Goal: Information Seeking & Learning: Check status

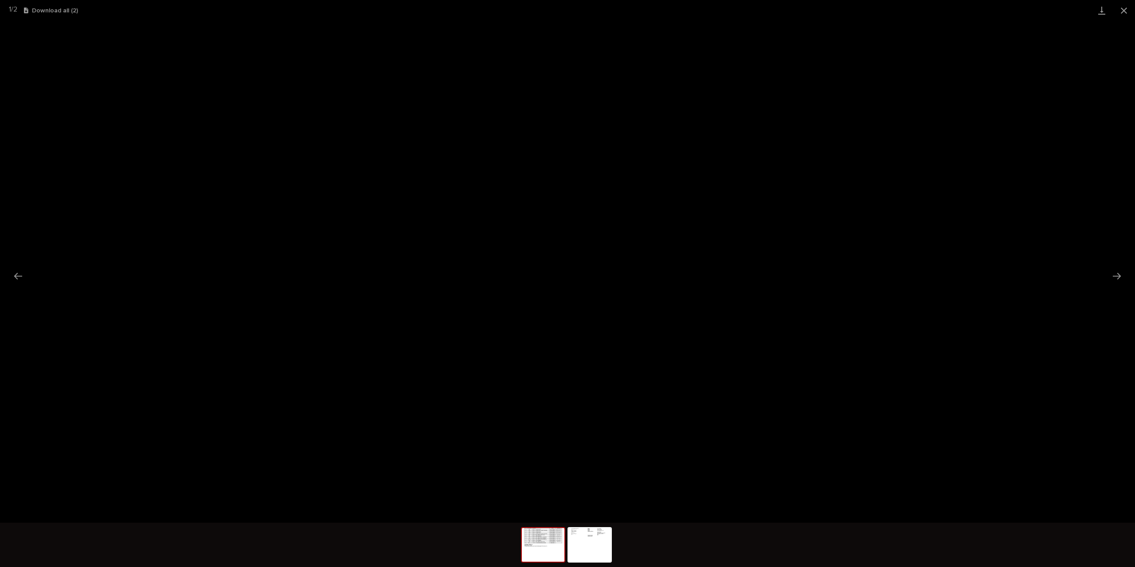
scroll to position [22, 0]
click at [1124, 8] on button "Close gallery" at bounding box center [1124, 10] width 22 height 21
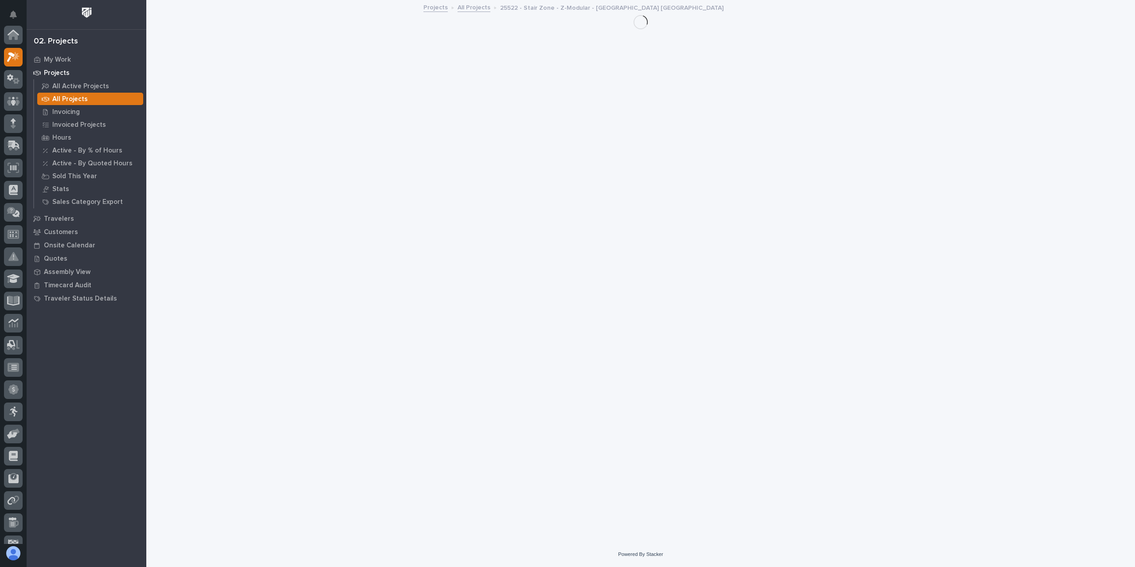
scroll to position [22, 0]
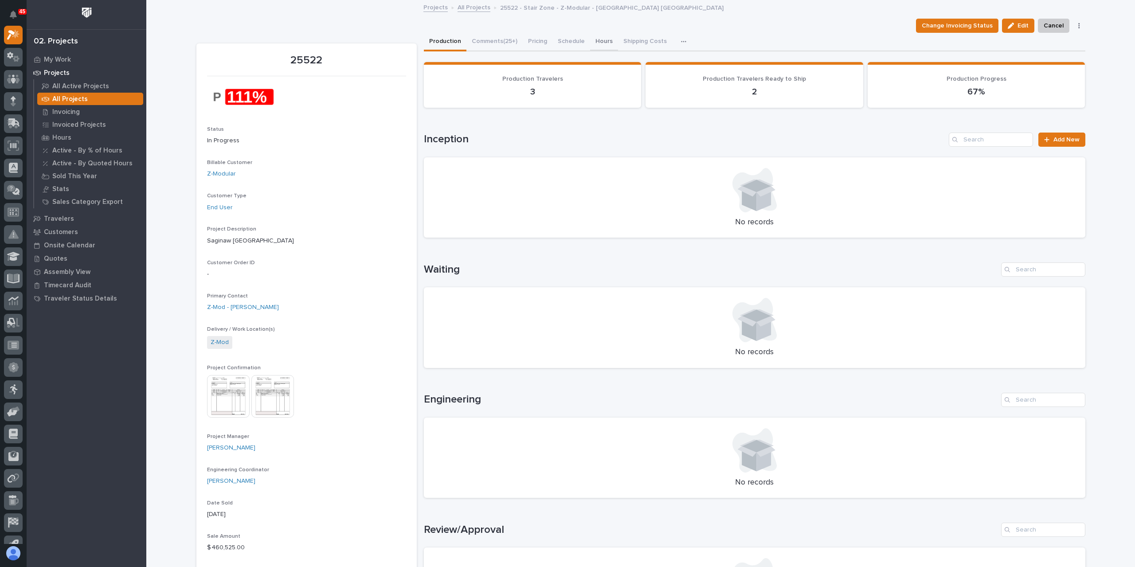
click at [602, 41] on button "Hours" at bounding box center [604, 42] width 28 height 19
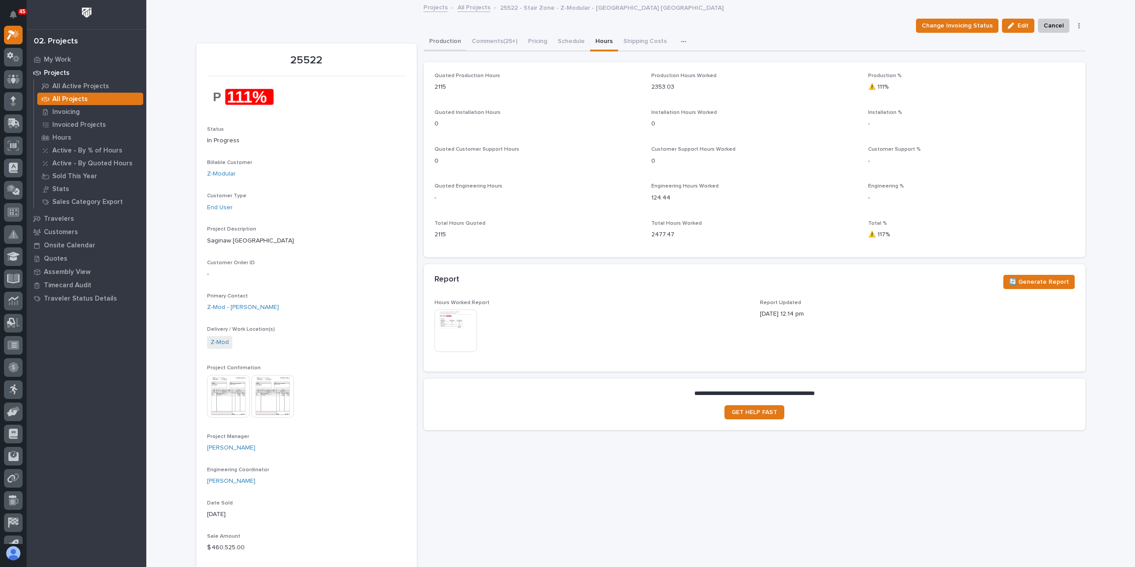
click at [435, 42] on button "Production" at bounding box center [445, 42] width 43 height 19
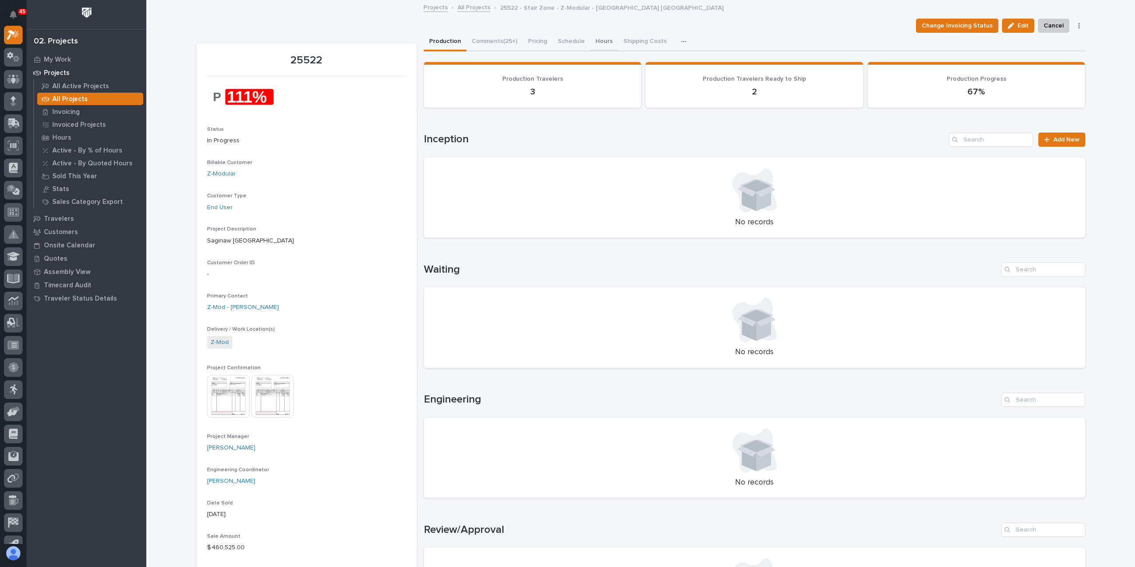
click at [599, 39] on button "Hours" at bounding box center [604, 42] width 28 height 19
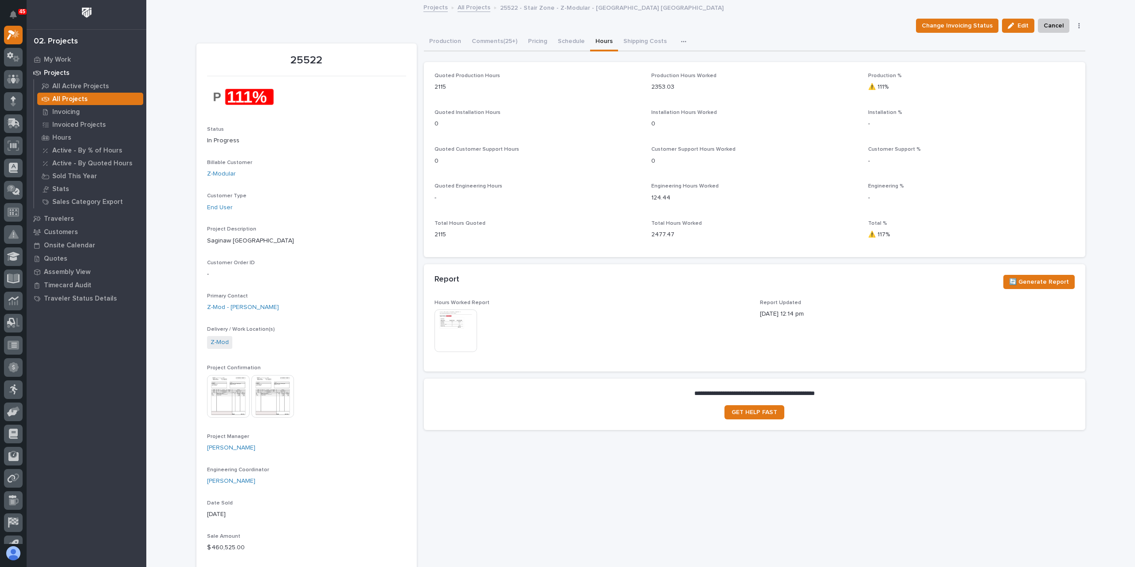
click at [455, 330] on img at bounding box center [456, 331] width 43 height 43
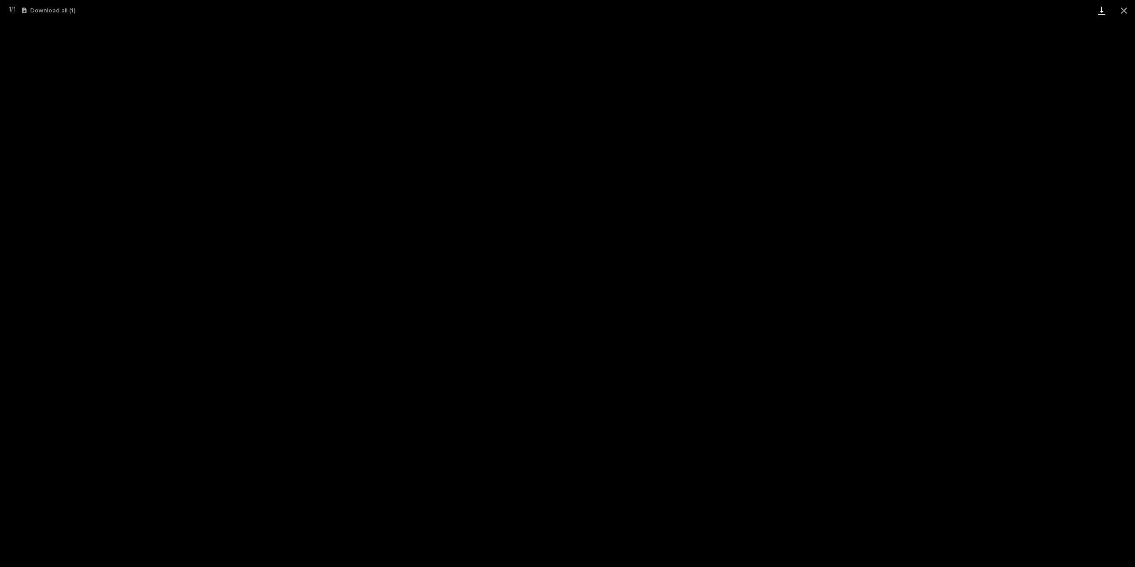
click at [1101, 9] on link "Download" at bounding box center [1102, 10] width 22 height 21
click at [1121, 12] on button "Close gallery" at bounding box center [1124, 10] width 22 height 21
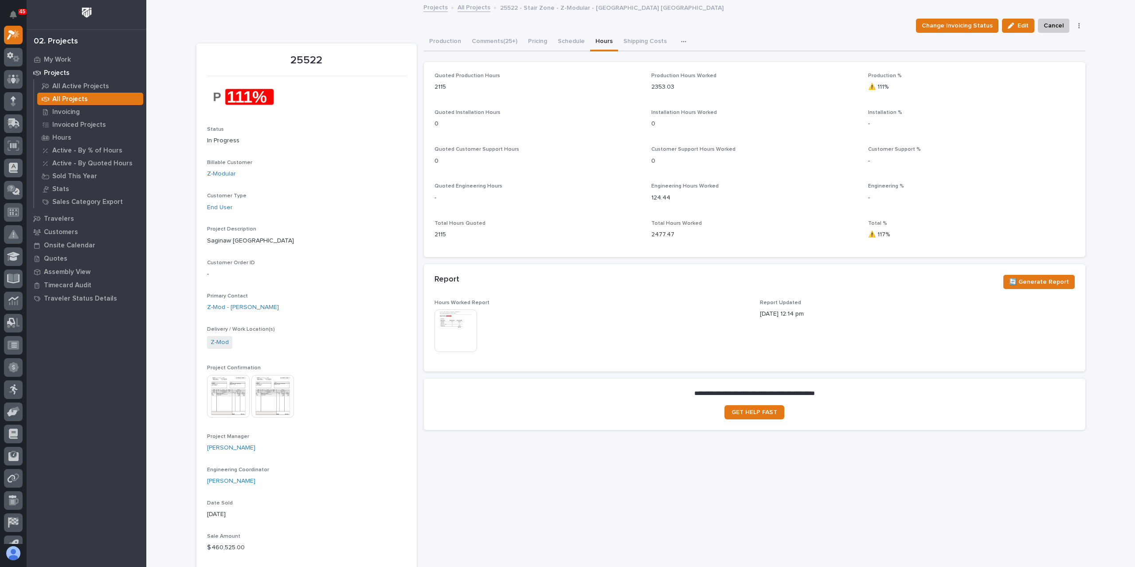
click at [472, 7] on link "All Projects" at bounding box center [474, 7] width 33 height 10
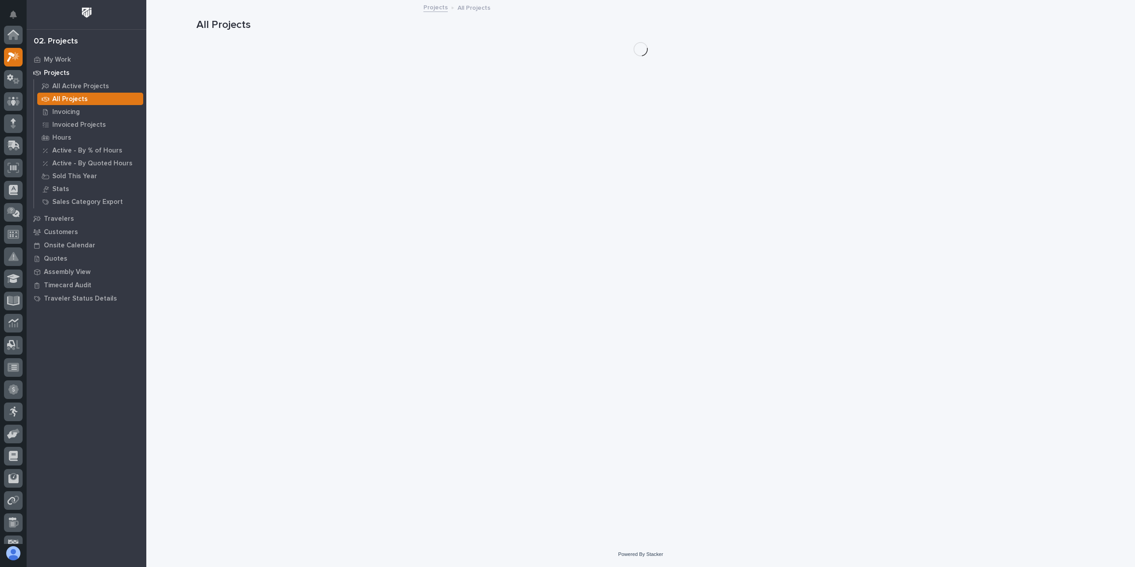
scroll to position [22, 0]
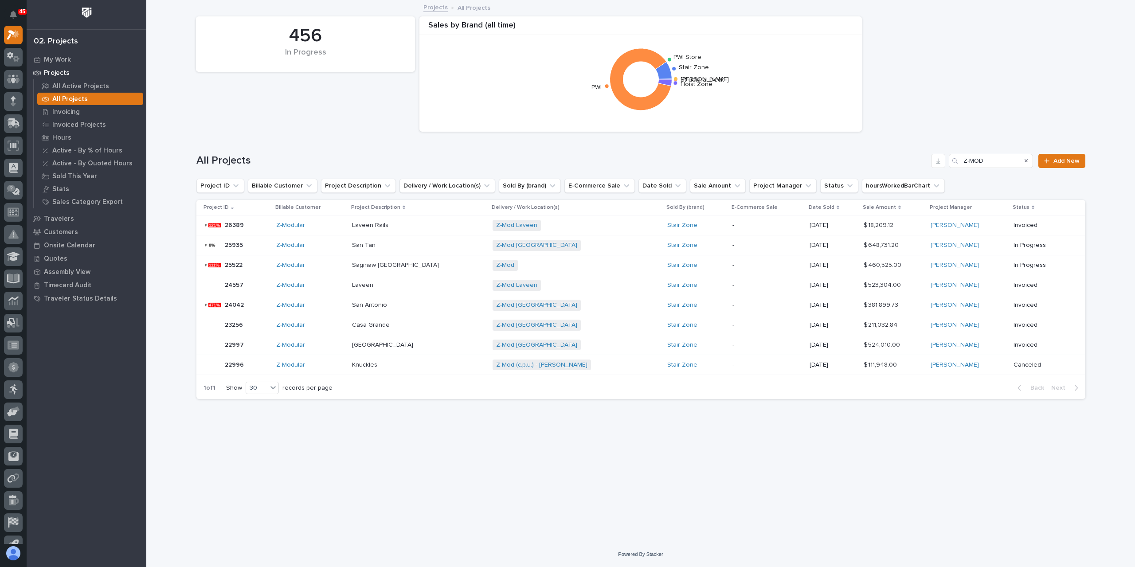
click at [409, 263] on p at bounding box center [419, 266] width 134 height 8
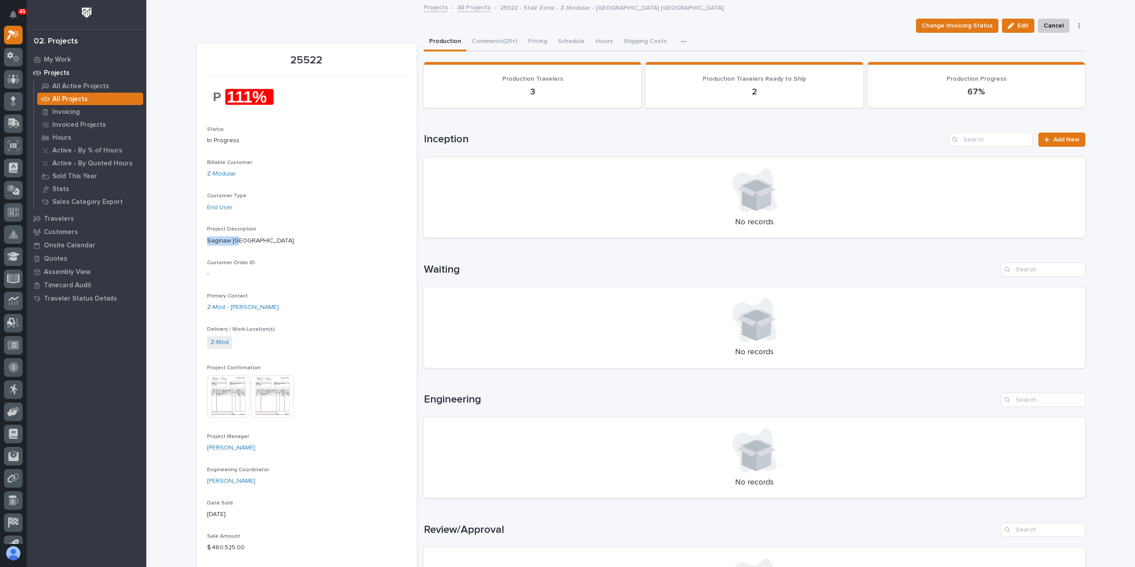
drag, startPoint x: 242, startPoint y: 239, endPoint x: 191, endPoint y: 243, distance: 51.1
copy p "Saginaw [GEOGRAPHIC_DATA]"
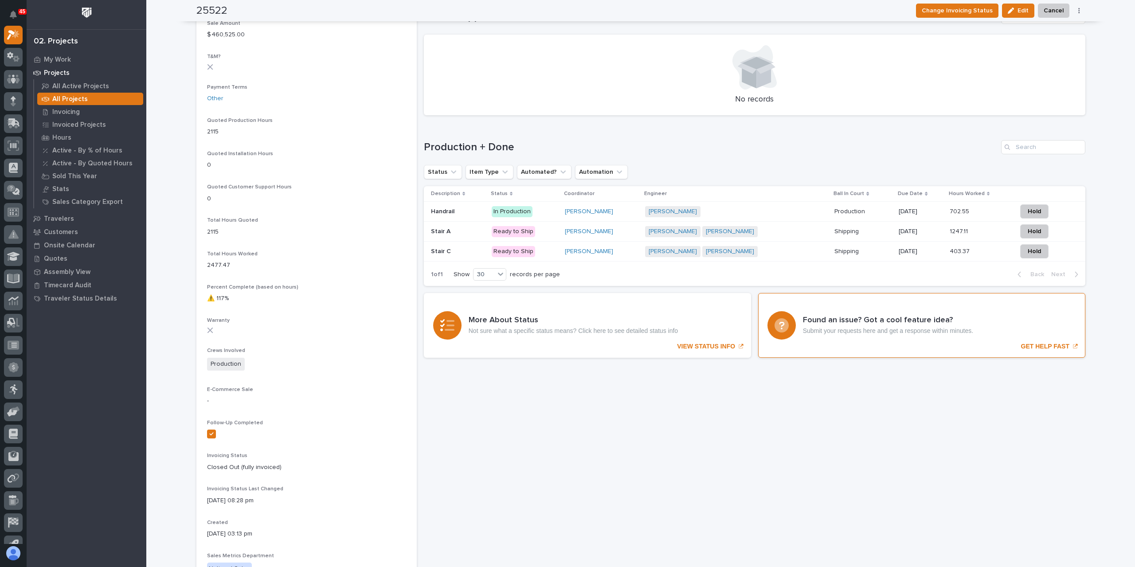
scroll to position [504, 0]
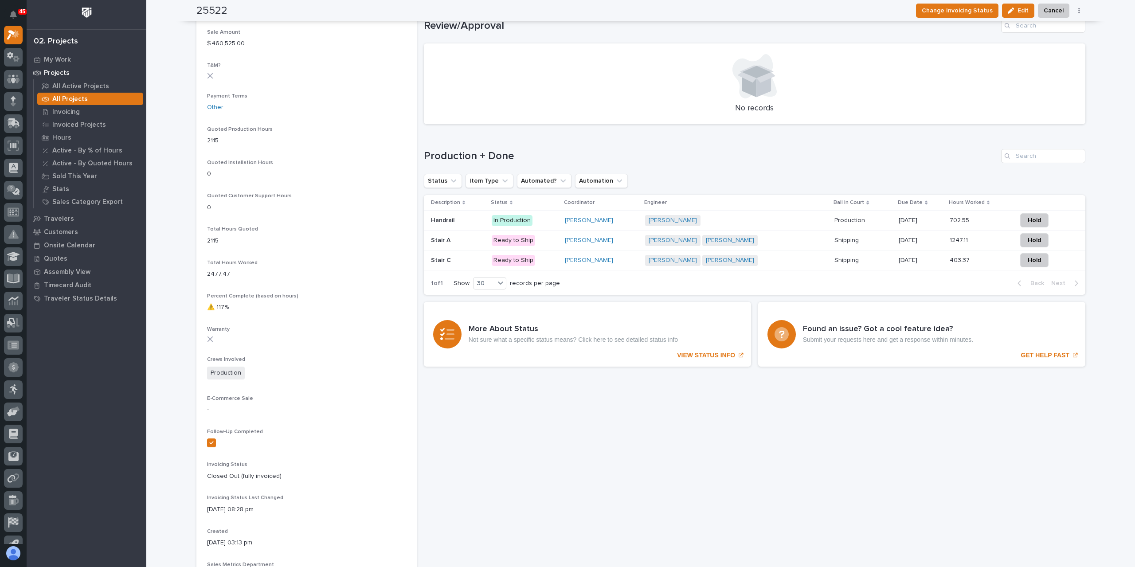
click at [732, 225] on div "[PERSON_NAME] + 0" at bounding box center [722, 220] width 155 height 11
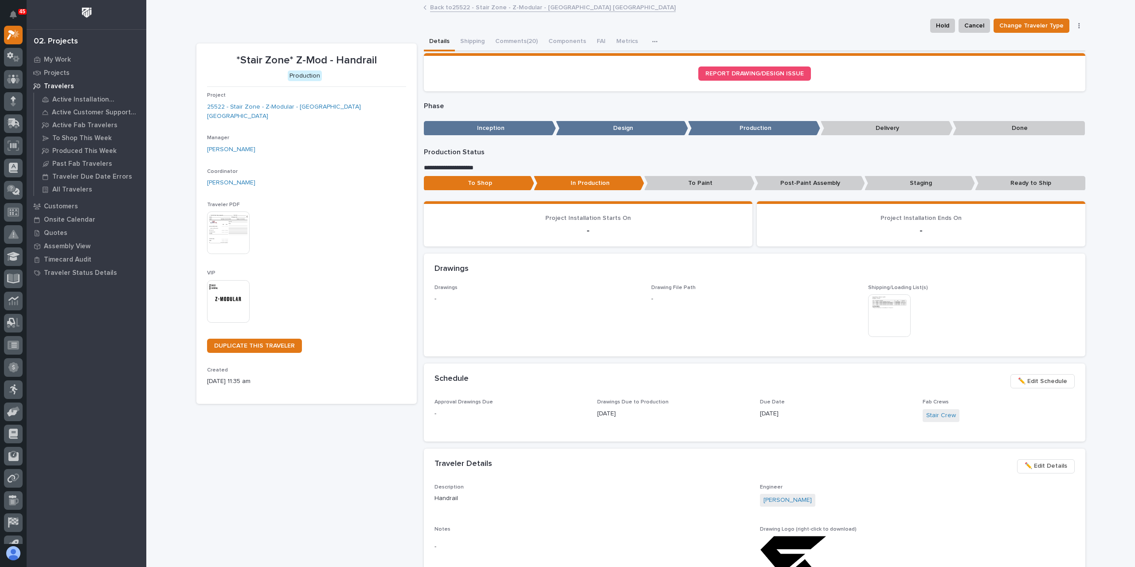
click at [424, 9] on icon at bounding box center [425, 7] width 3 height 4
click at [450, 8] on link "Back to 25522 - Stair Zone - Z-Modular - [GEOGRAPHIC_DATA] [GEOGRAPHIC_DATA]" at bounding box center [553, 7] width 246 height 10
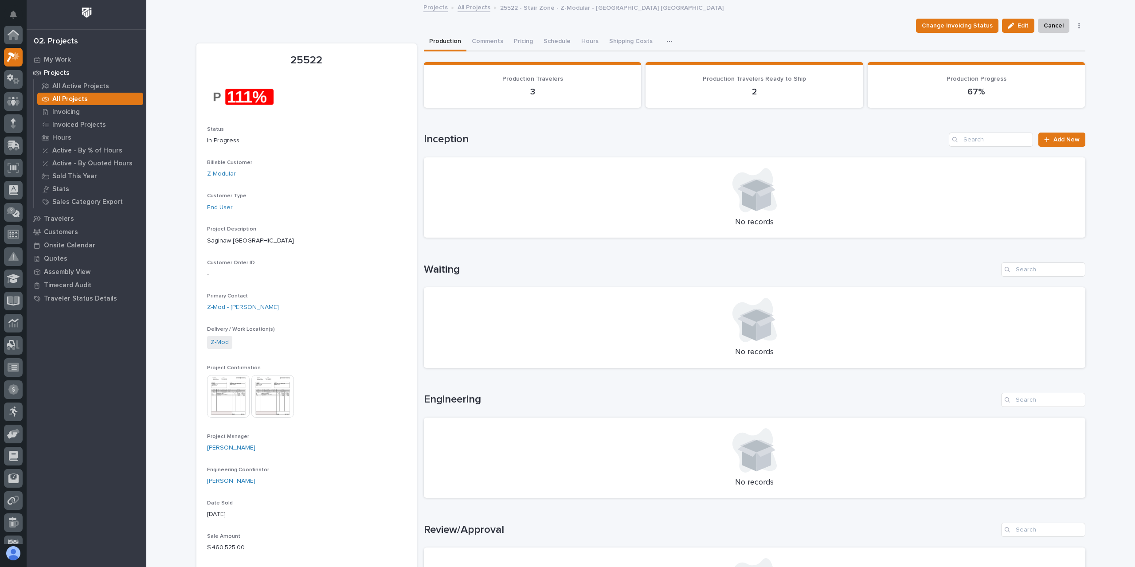
scroll to position [22, 0]
click at [468, 7] on link "All Projects" at bounding box center [474, 7] width 33 height 10
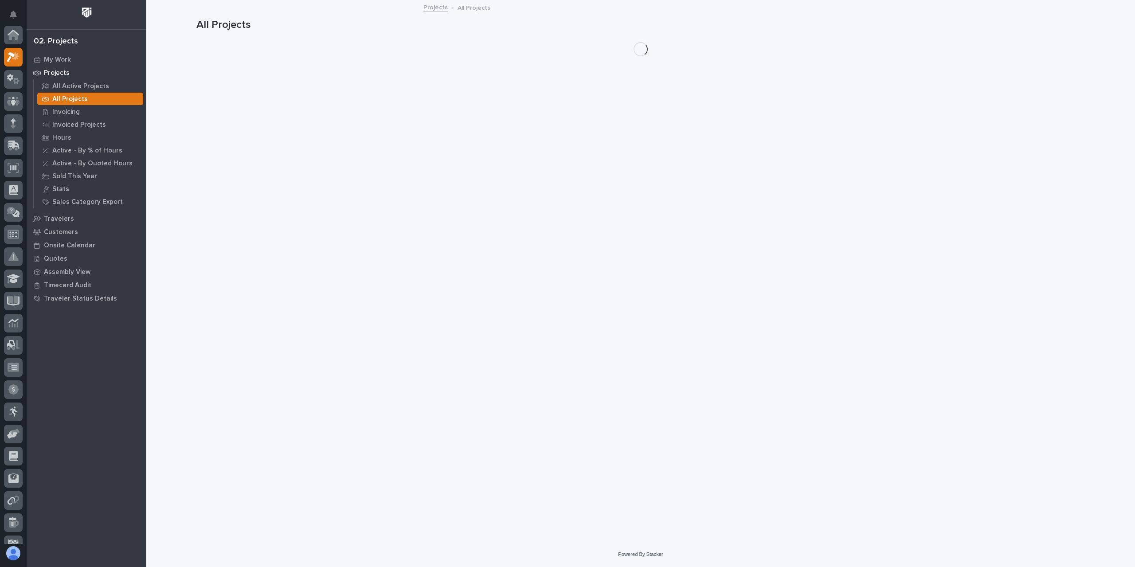
scroll to position [22, 0]
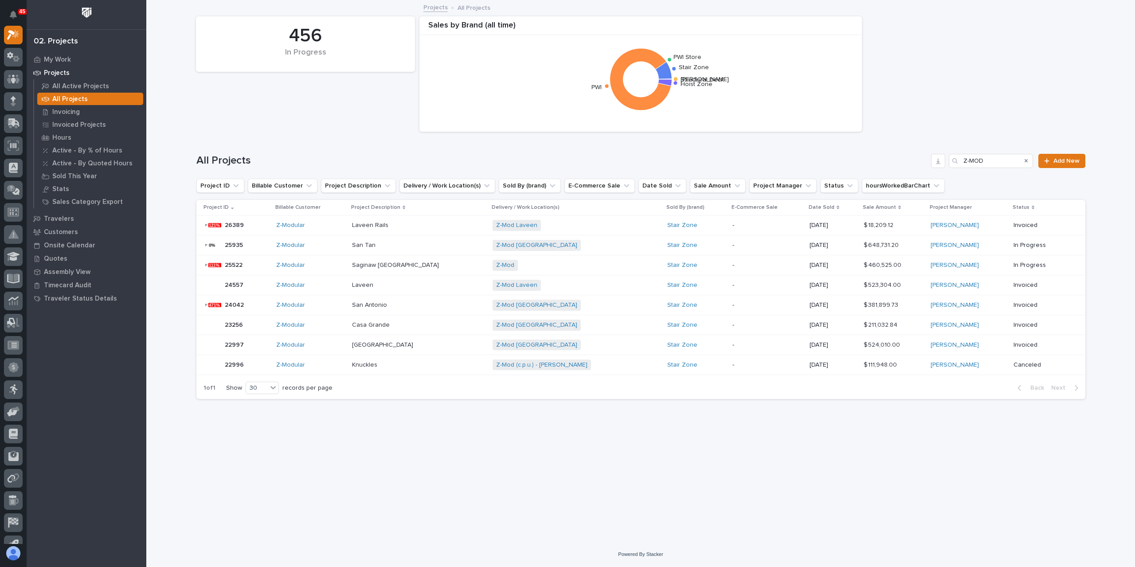
click at [343, 286] on div "Z-Modular" at bounding box center [310, 286] width 69 height 8
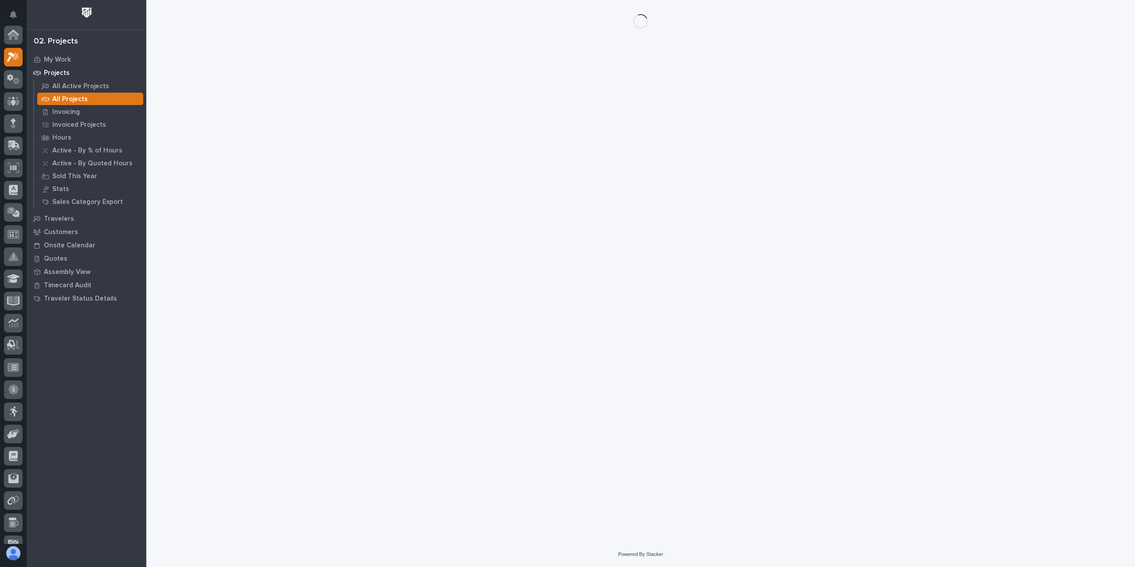
scroll to position [22, 0]
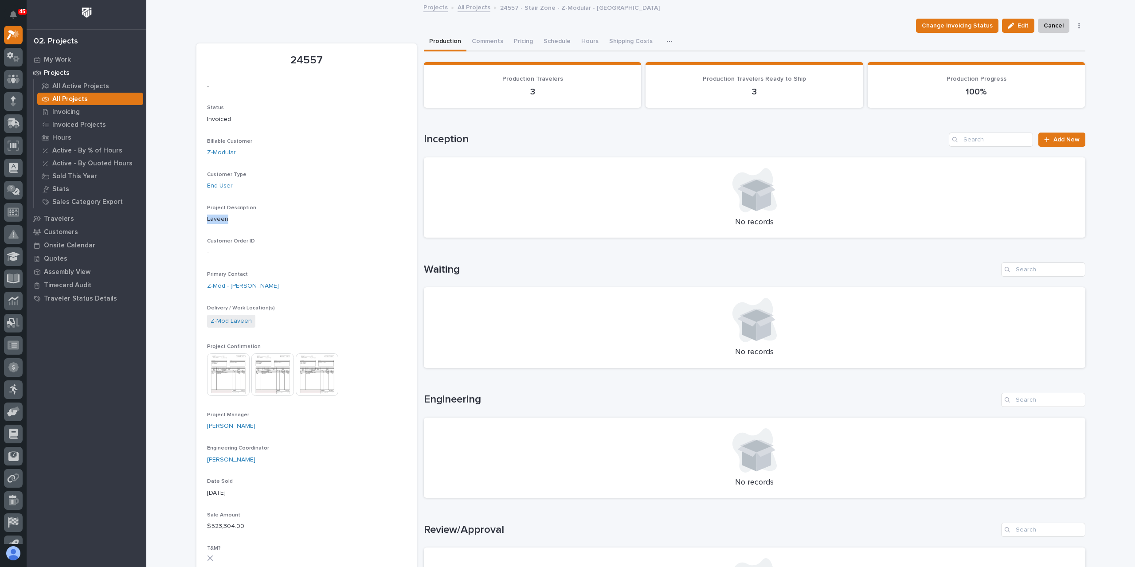
drag, startPoint x: 232, startPoint y: 220, endPoint x: 201, endPoint y: 217, distance: 31.6
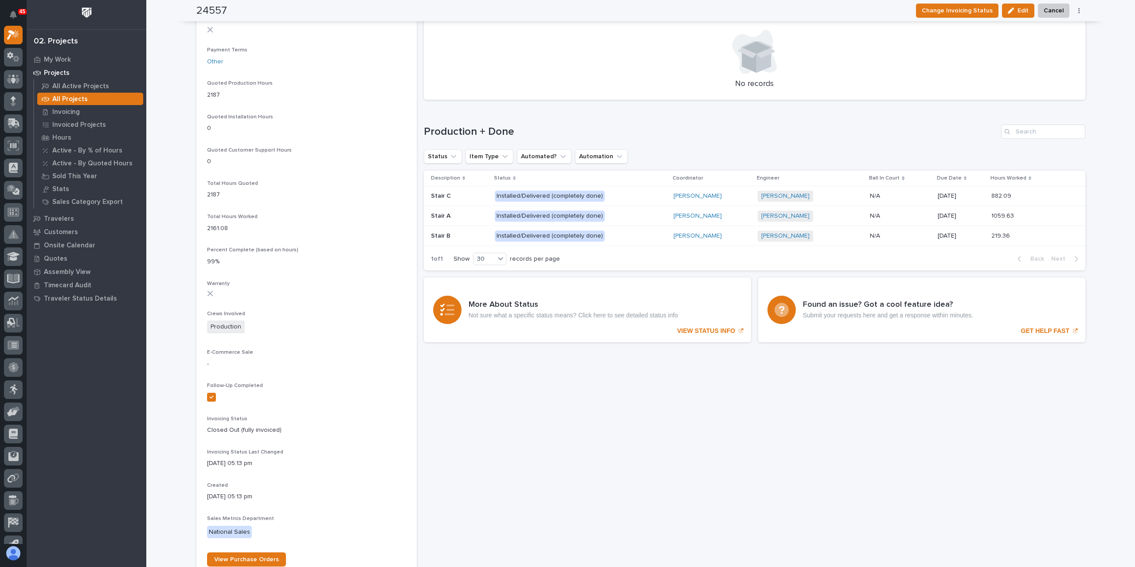
scroll to position [532, 0]
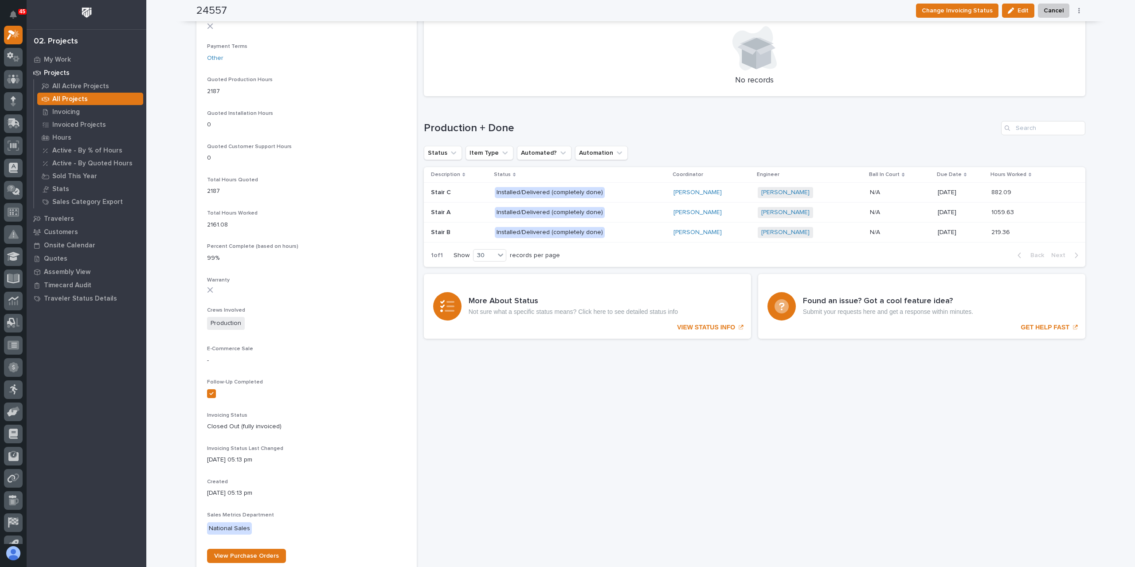
click at [637, 190] on p "Installed/Delivered (completely done)" at bounding box center [572, 192] width 155 height 11
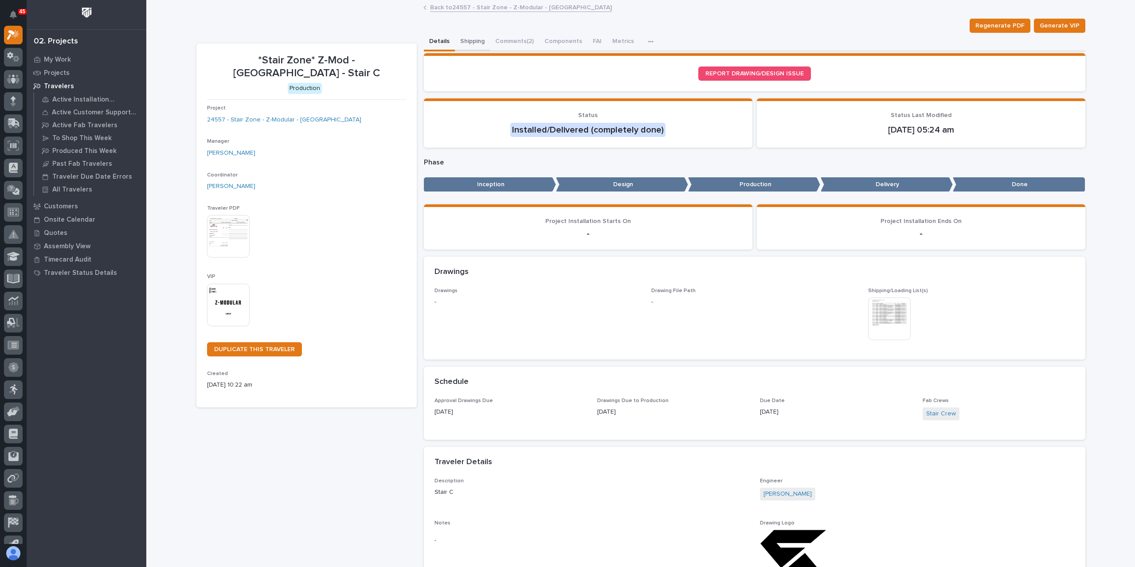
click at [463, 39] on button "Shipping" at bounding box center [472, 42] width 35 height 19
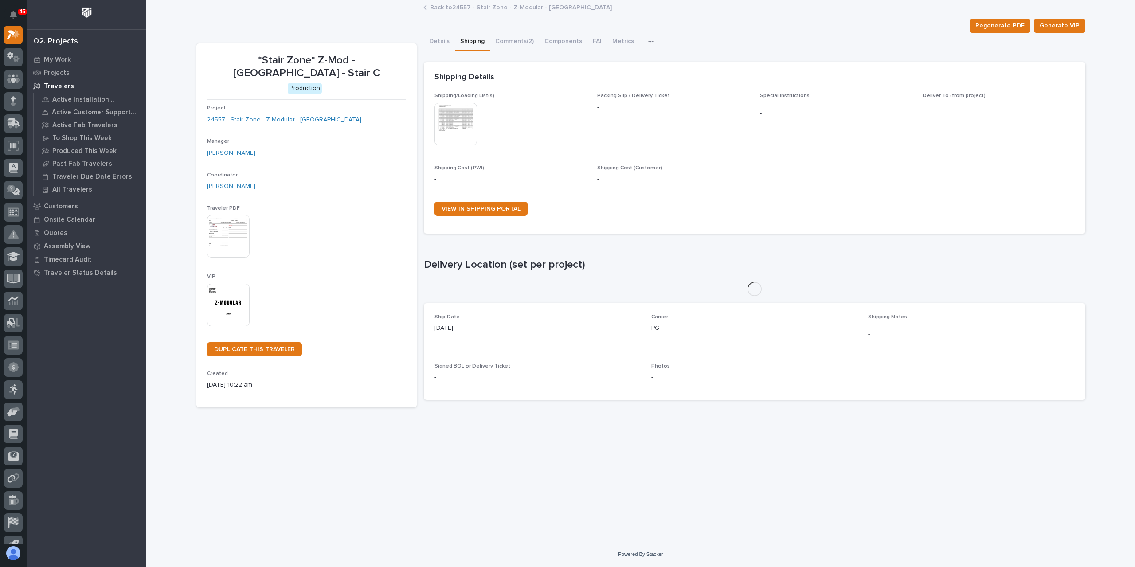
click at [460, 124] on img at bounding box center [456, 124] width 43 height 43
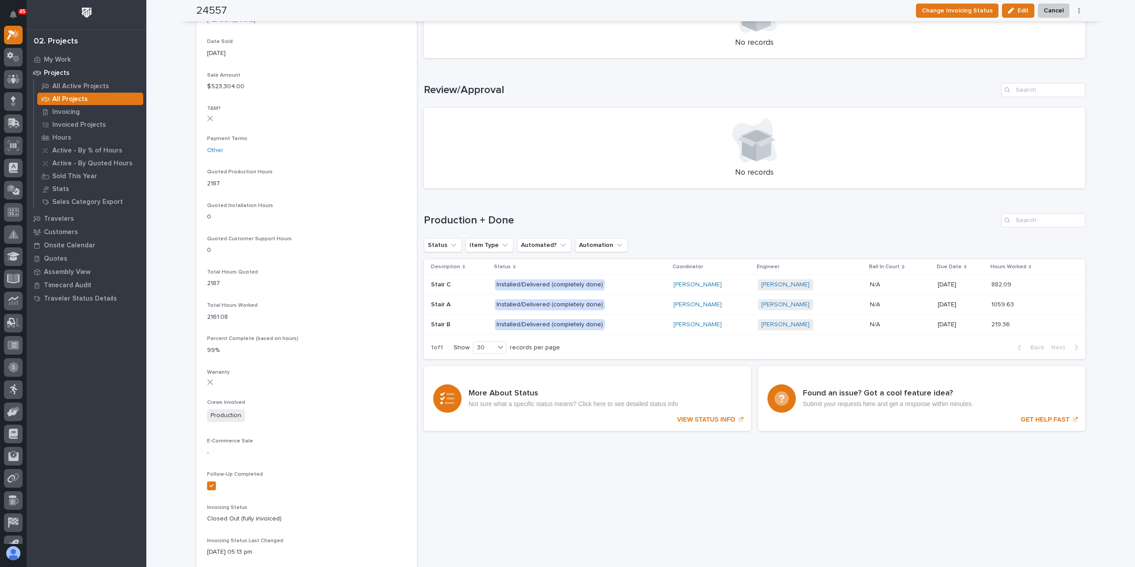
scroll to position [443, 0]
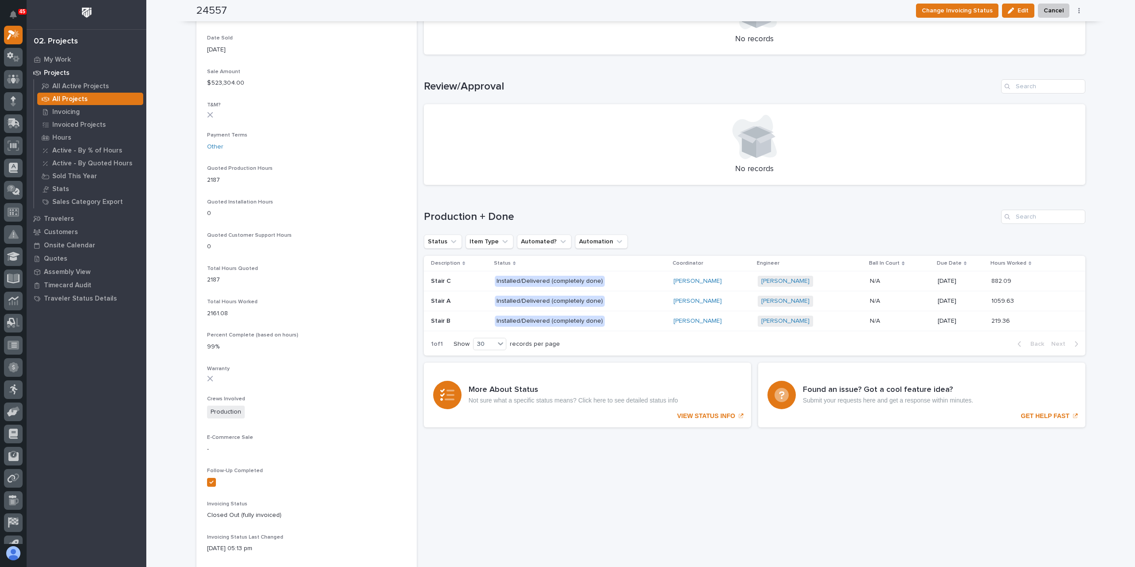
click at [612, 303] on p "Installed/Delivered (completely done)" at bounding box center [572, 301] width 155 height 11
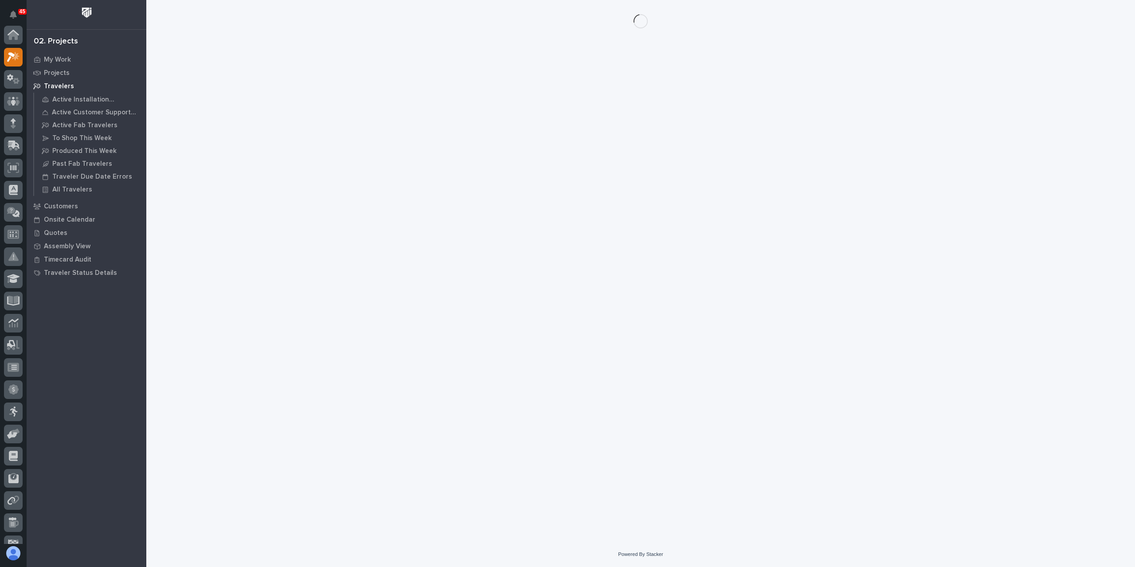
scroll to position [22, 0]
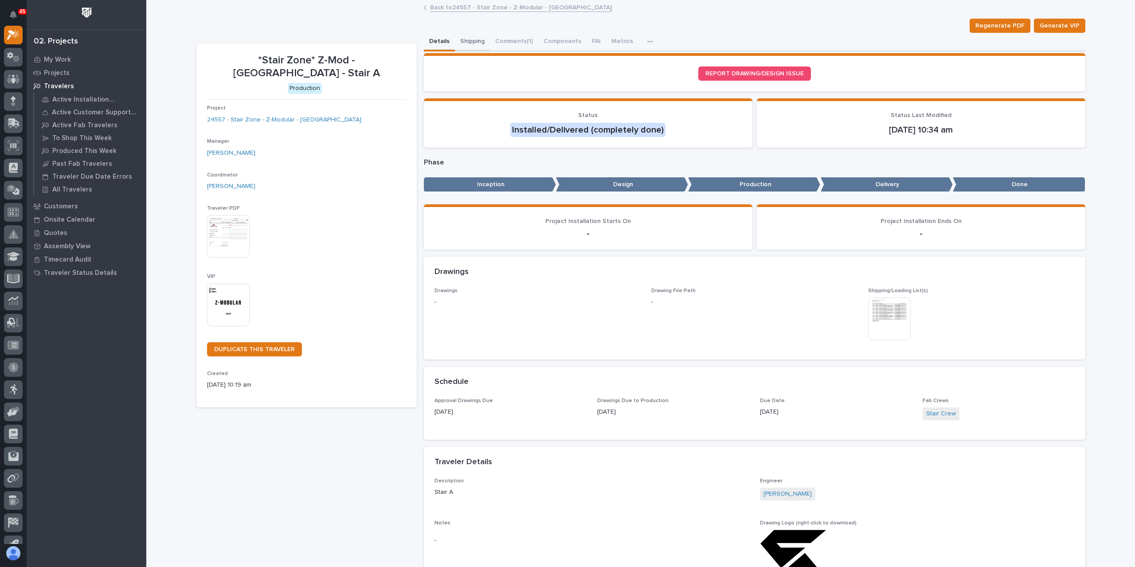
click at [470, 37] on button "Shipping" at bounding box center [472, 42] width 35 height 19
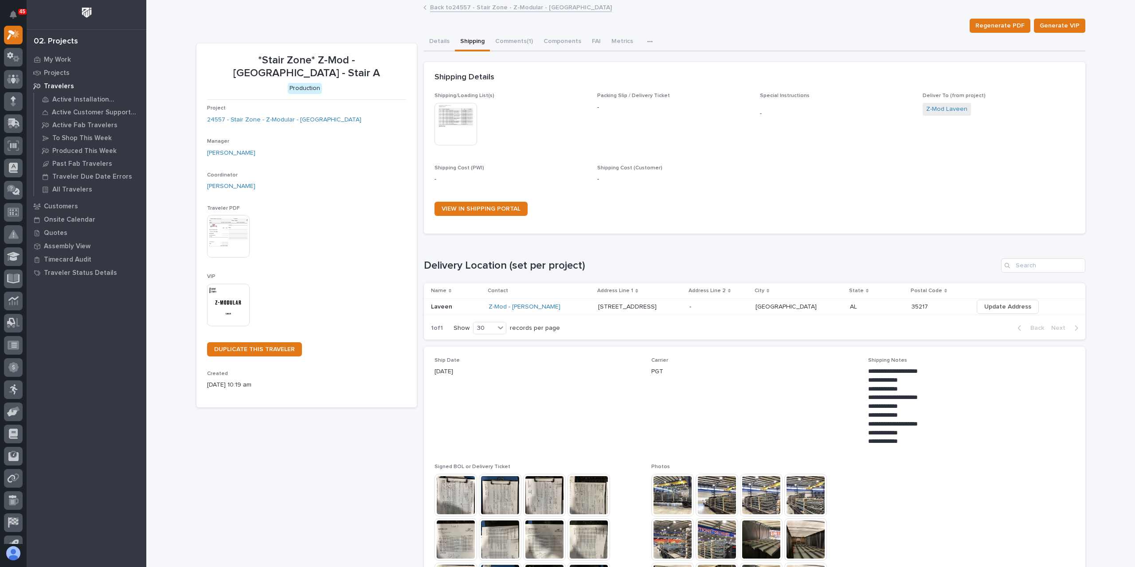
click at [454, 132] on img at bounding box center [456, 124] width 43 height 43
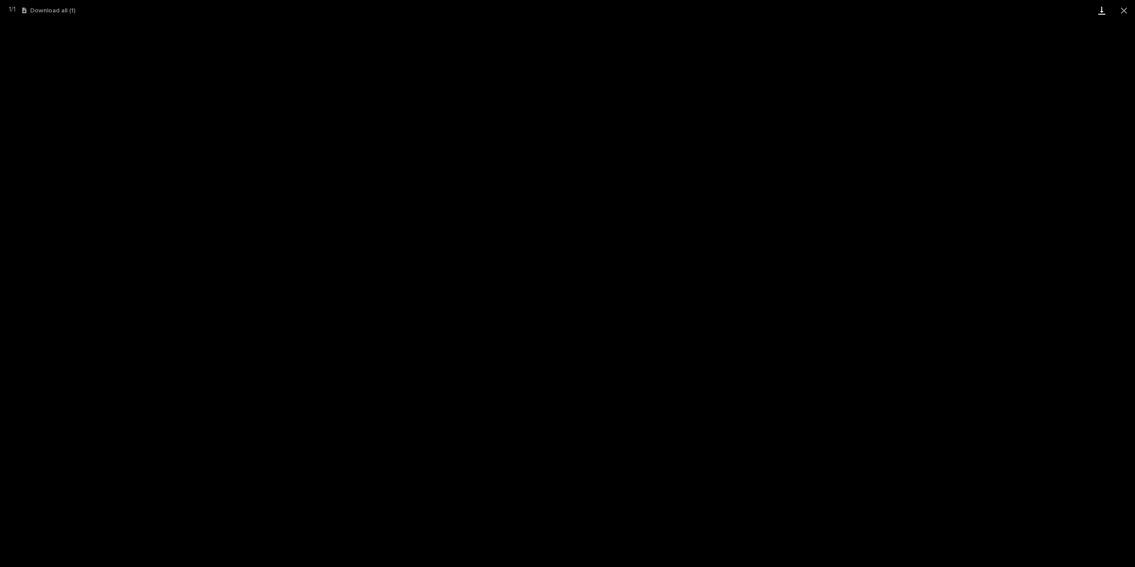
drag, startPoint x: 1125, startPoint y: 10, endPoint x: 1097, endPoint y: 10, distance: 27.9
click at [1125, 10] on button "Close gallery" at bounding box center [1124, 10] width 22 height 21
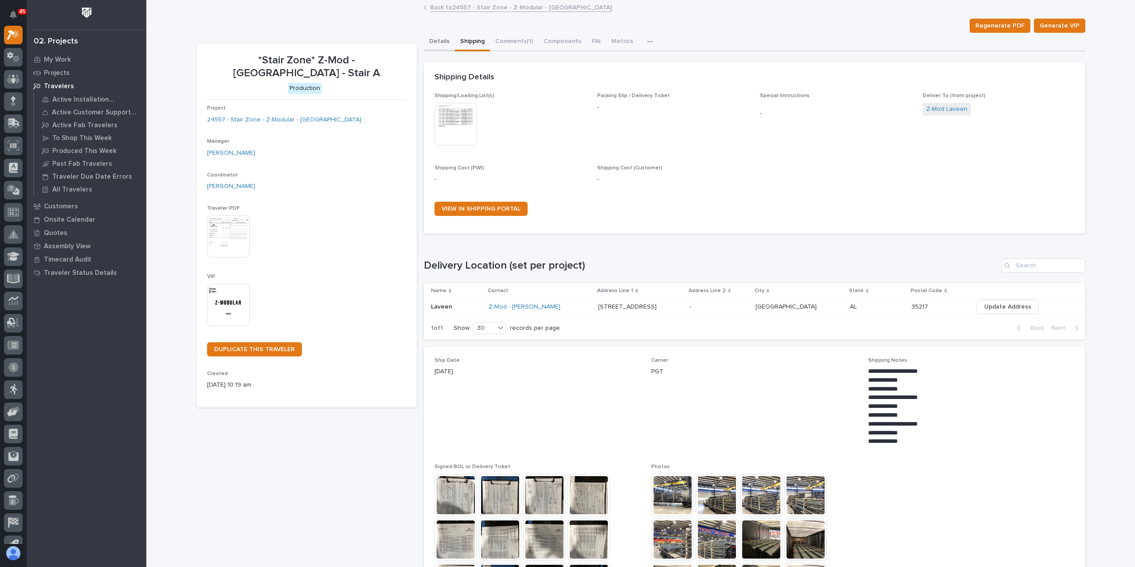
click at [431, 41] on button "Details" at bounding box center [439, 42] width 31 height 19
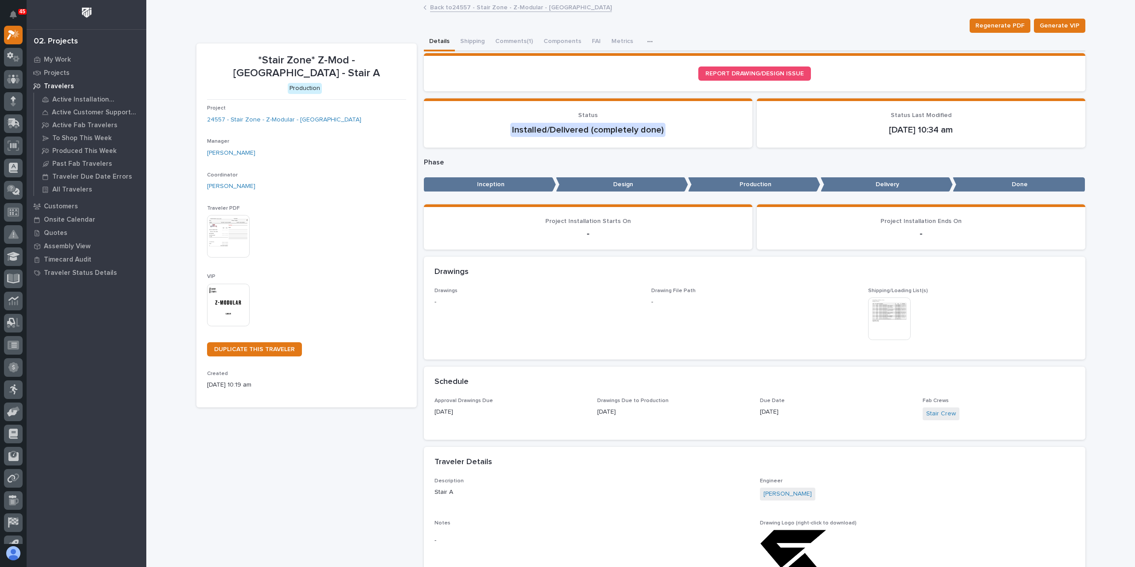
click at [442, 9] on link "Back to 24557 - Stair Zone - Z-Modular - [GEOGRAPHIC_DATA]" at bounding box center [521, 7] width 182 height 10
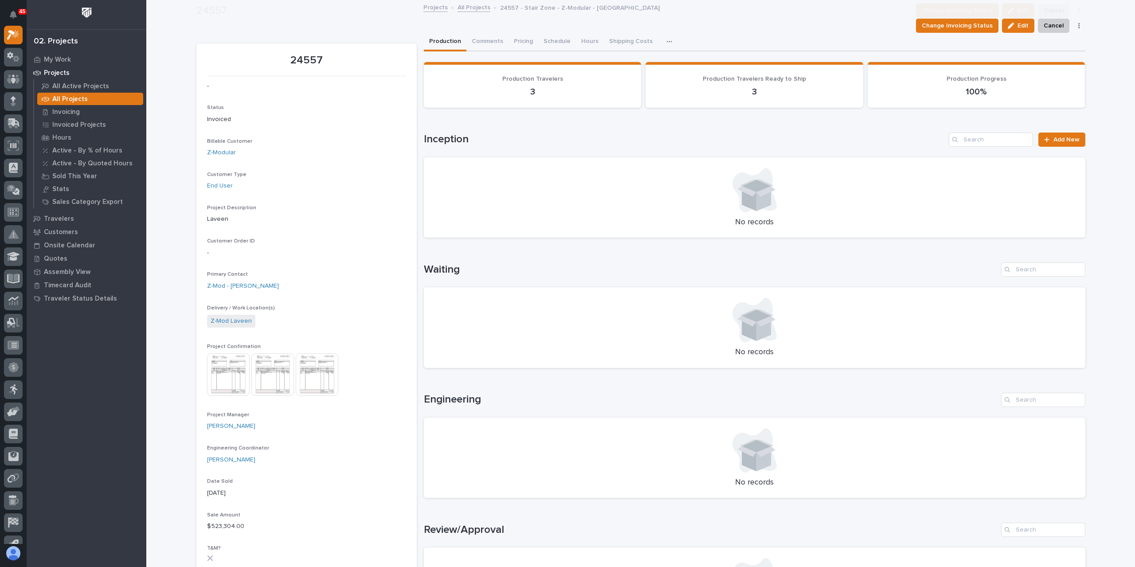
scroll to position [310, 0]
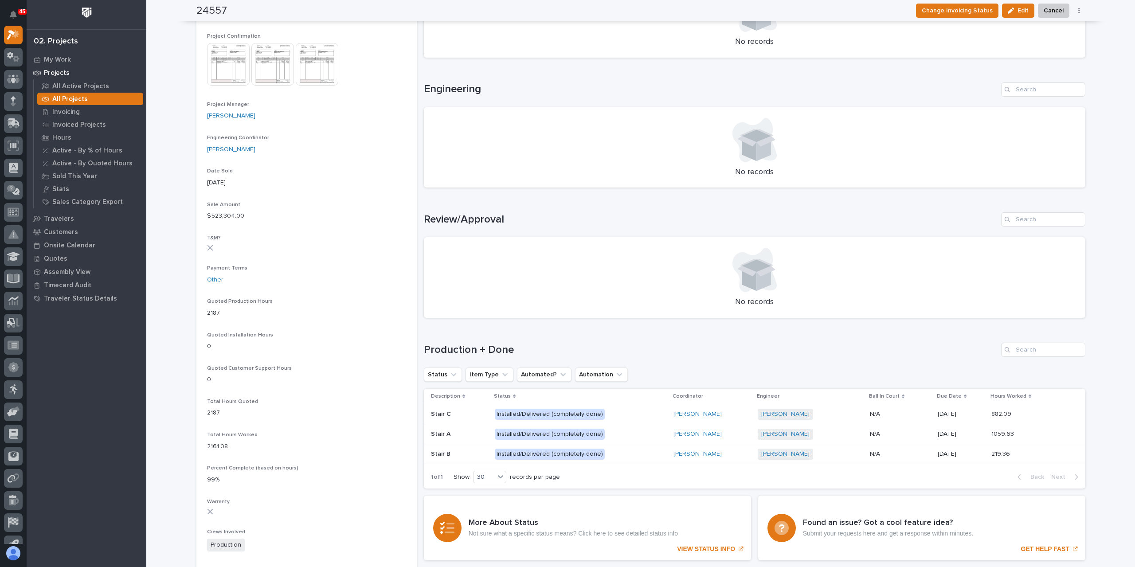
click at [618, 457] on p "Installed/Delivered (completely done)" at bounding box center [572, 454] width 155 height 11
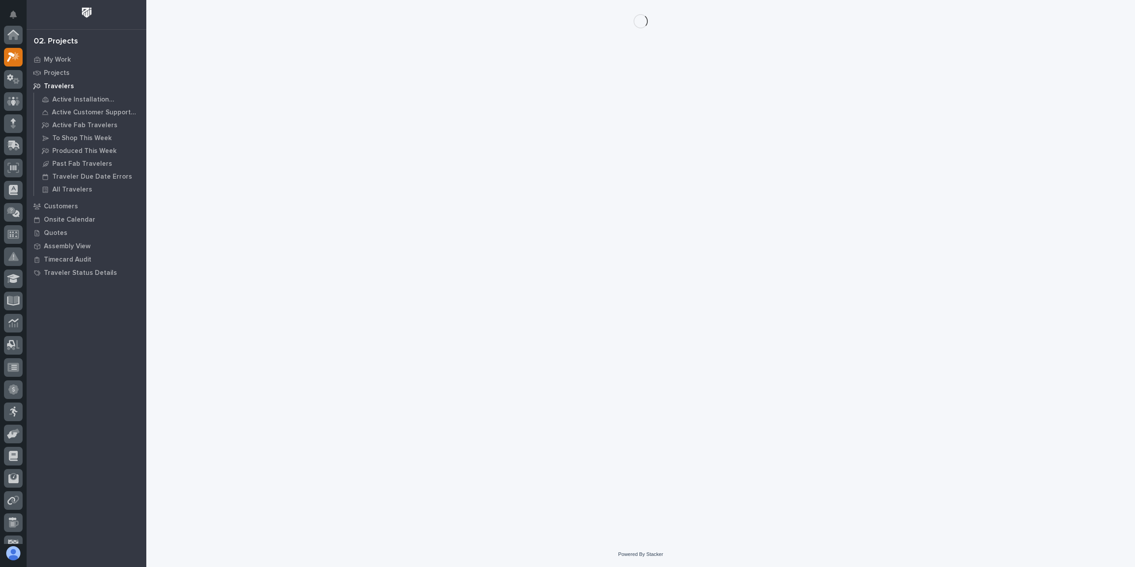
scroll to position [22, 0]
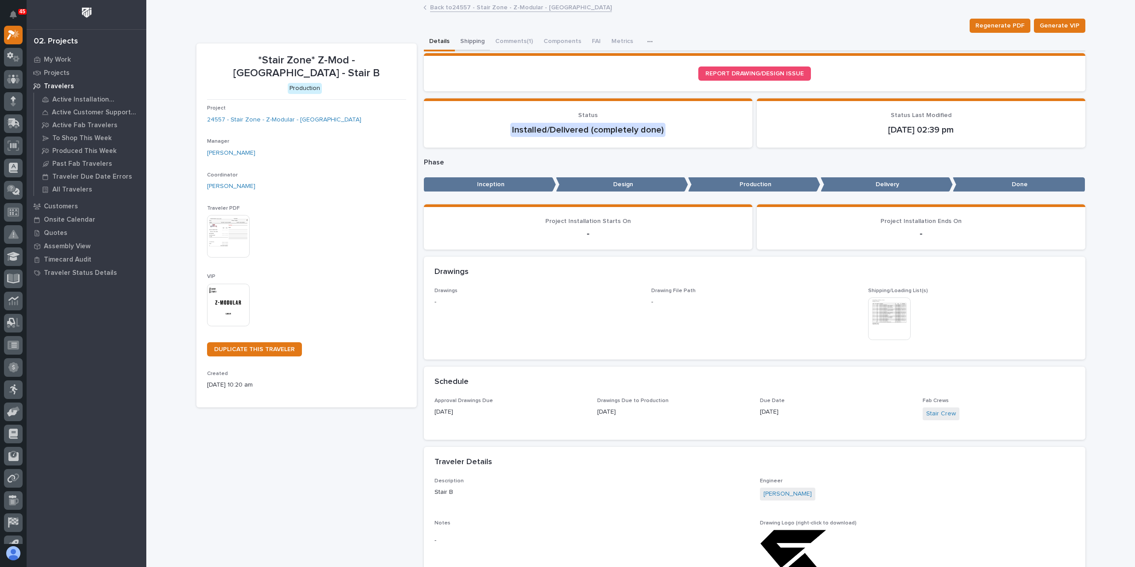
click at [470, 38] on button "Shipping" at bounding box center [472, 42] width 35 height 19
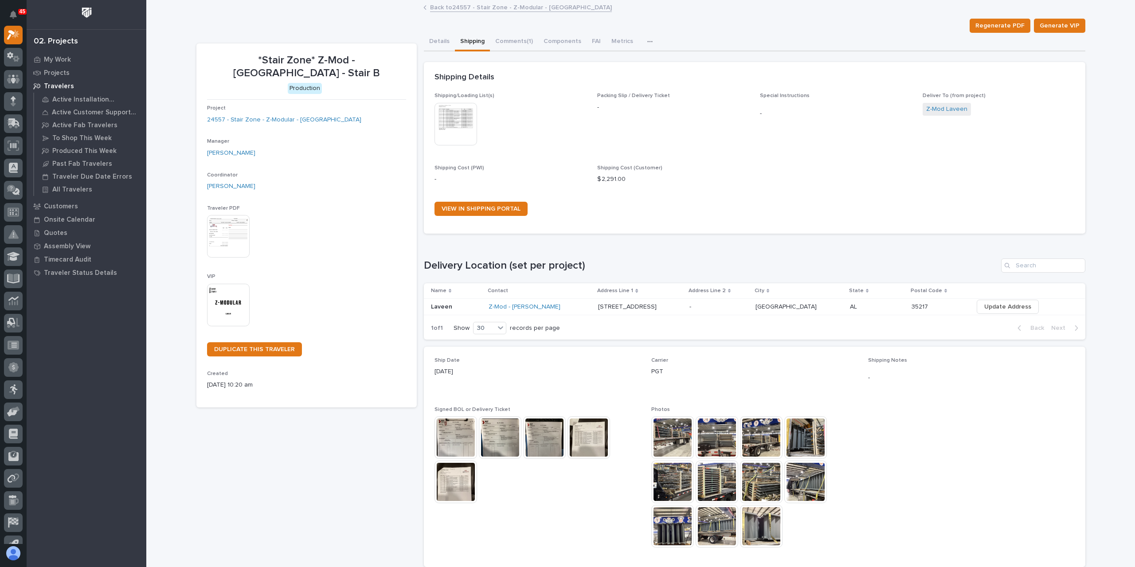
click at [449, 137] on img at bounding box center [456, 124] width 43 height 43
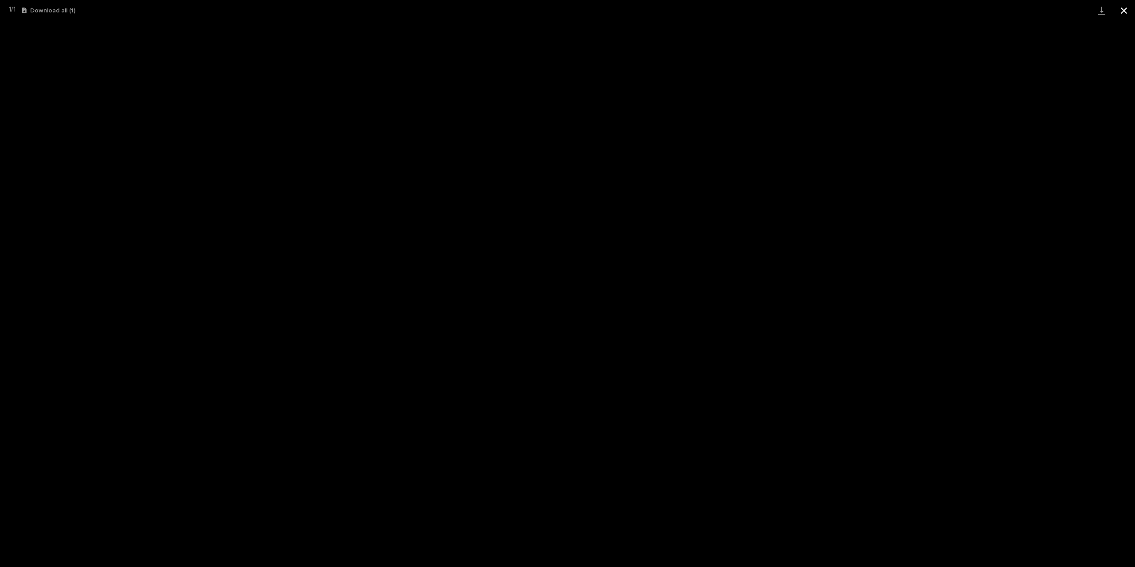
click at [1119, 6] on button "Close gallery" at bounding box center [1124, 10] width 22 height 21
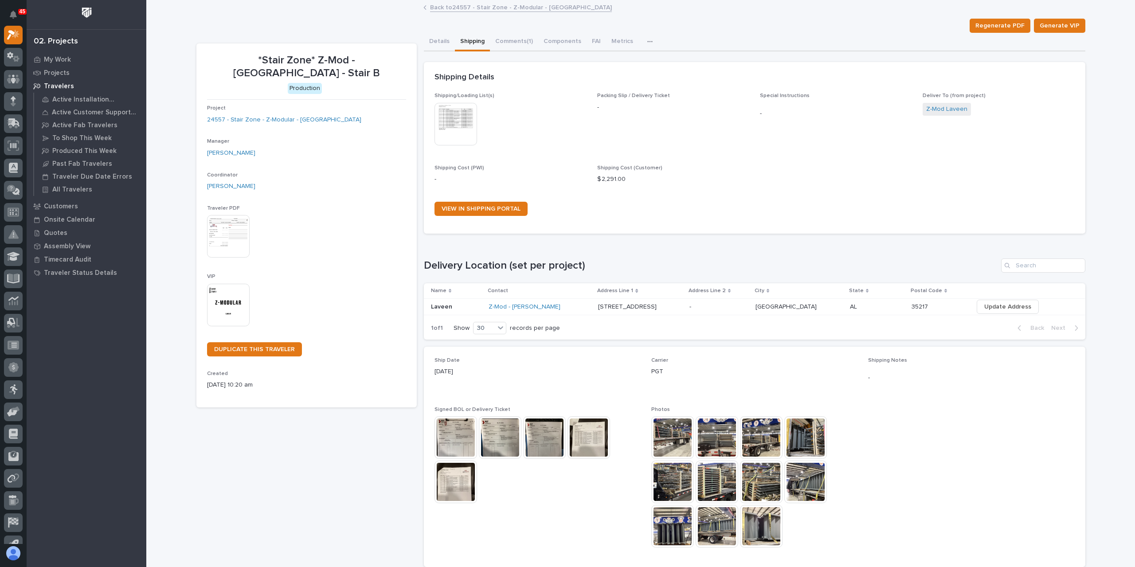
click at [453, 123] on img at bounding box center [456, 124] width 43 height 43
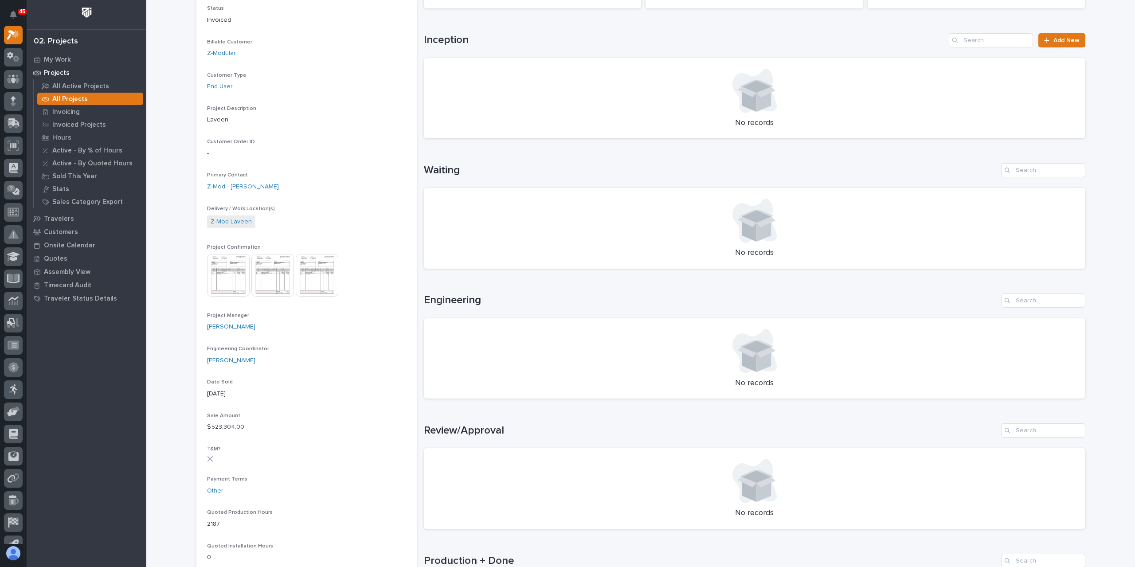
scroll to position [310, 0]
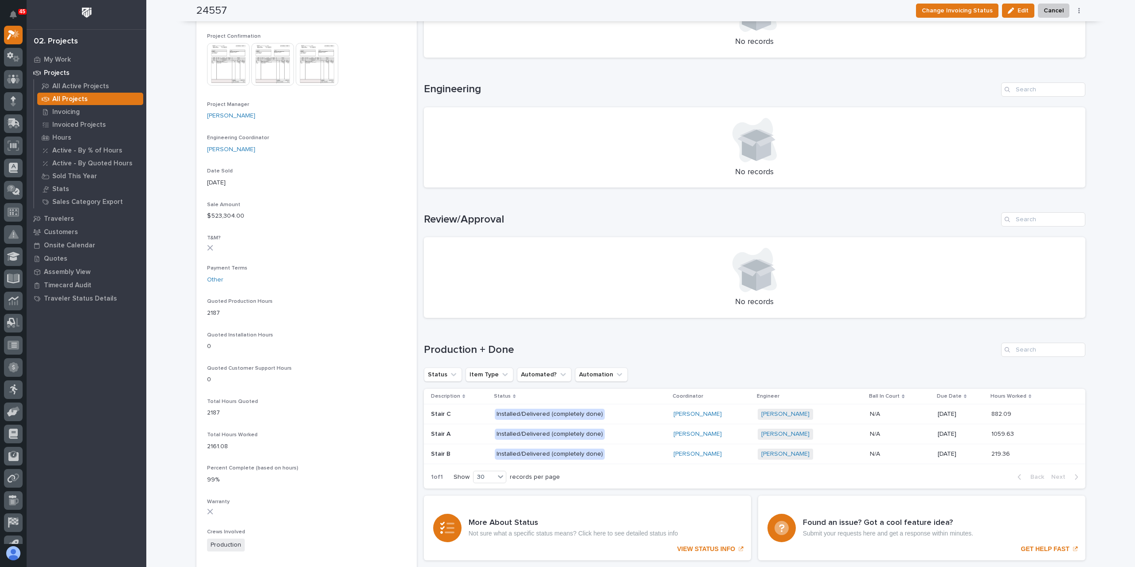
click at [643, 451] on p "Installed/Delivered (completely done)" at bounding box center [572, 454] width 155 height 11
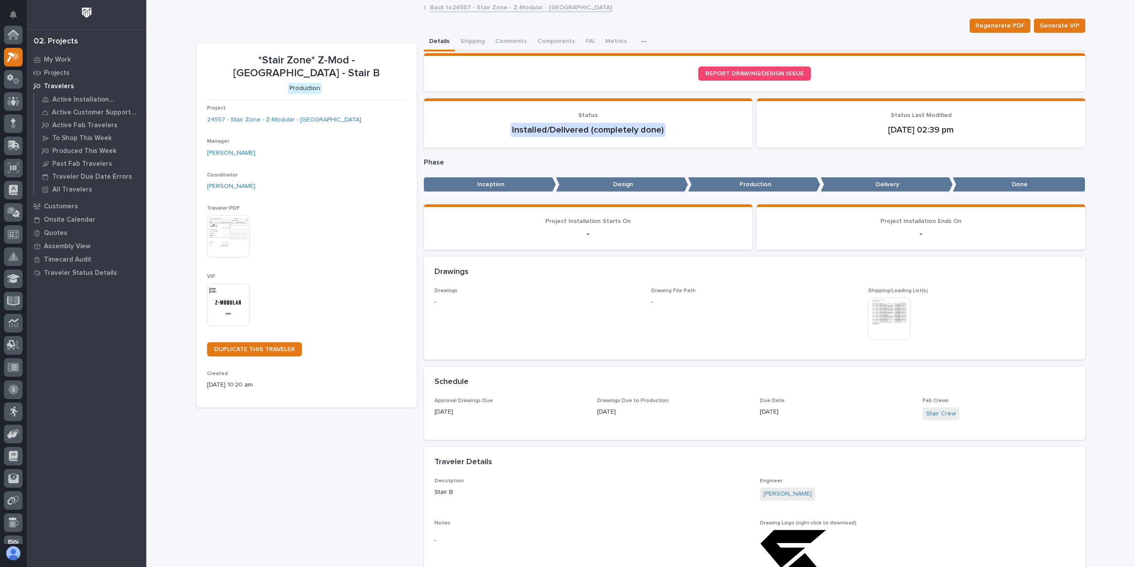
scroll to position [22, 0]
click at [471, 43] on button "Shipping" at bounding box center [472, 42] width 35 height 19
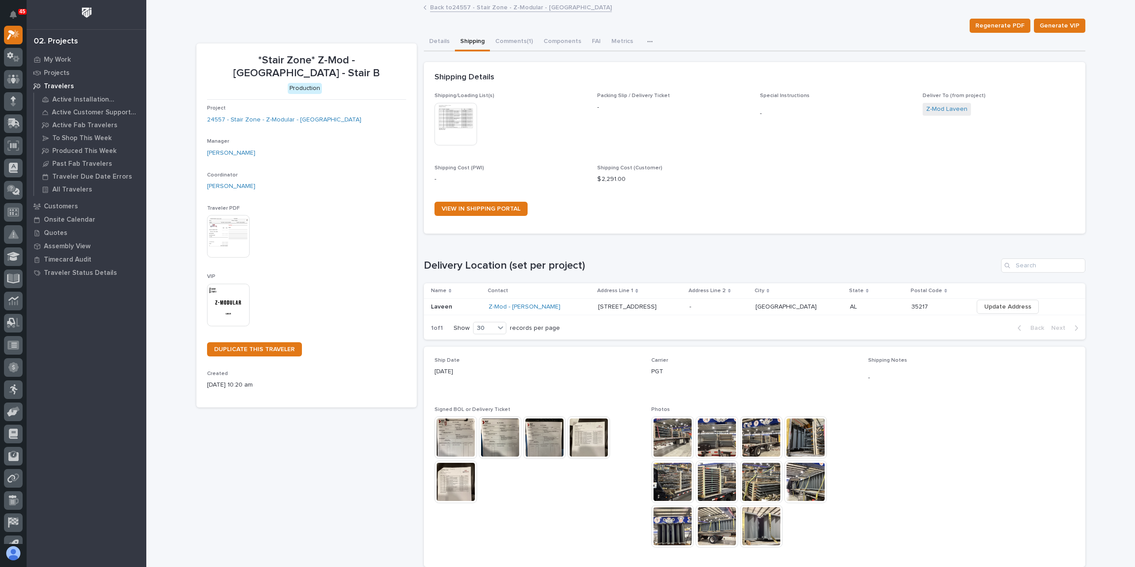
click at [447, 133] on img at bounding box center [456, 124] width 43 height 43
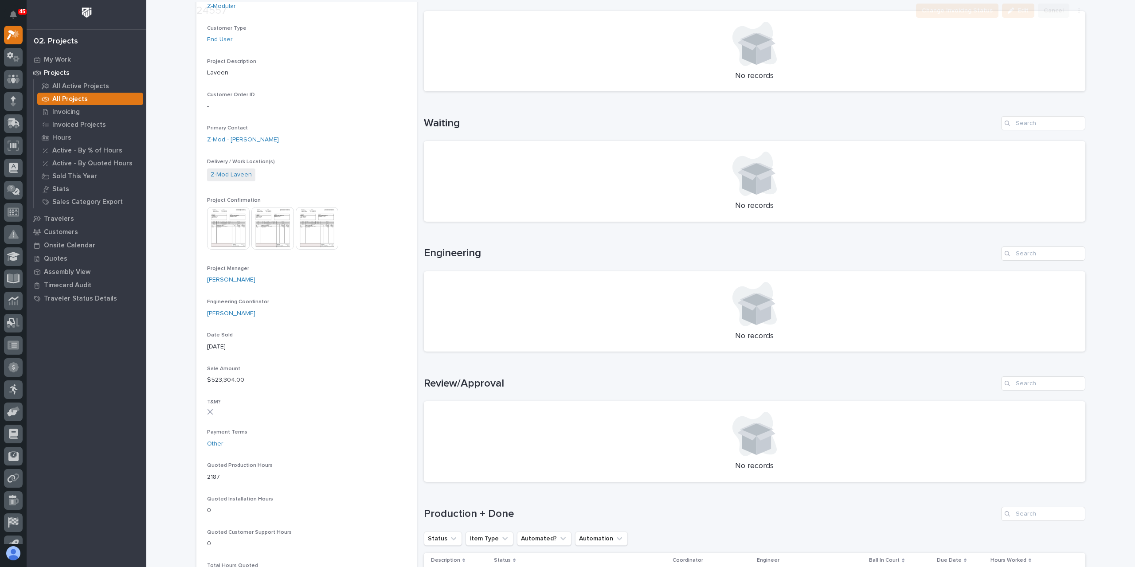
scroll to position [310, 0]
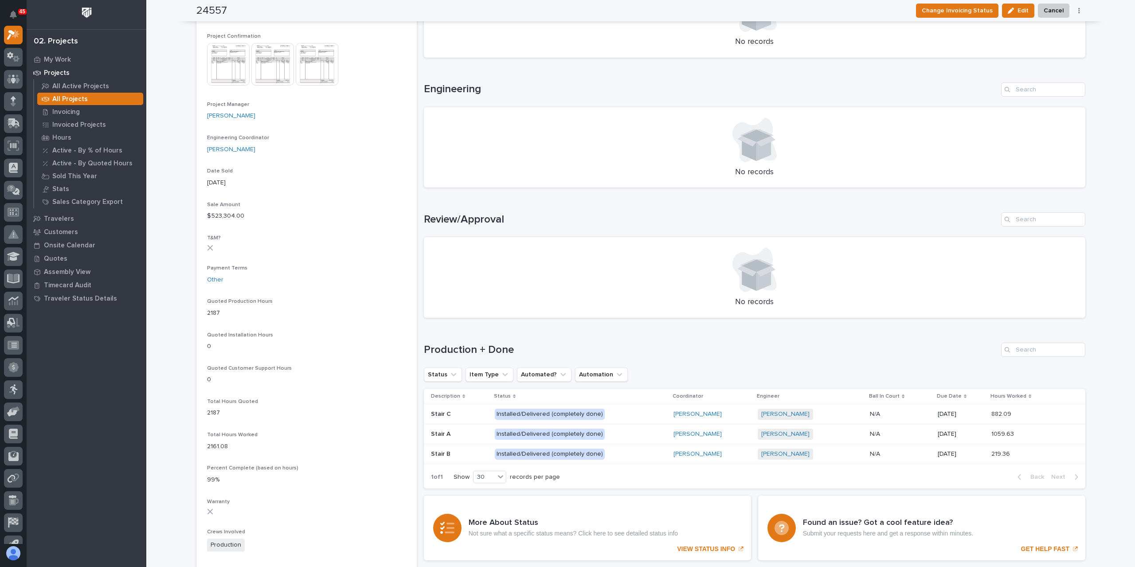
click at [456, 436] on p at bounding box center [459, 435] width 57 height 8
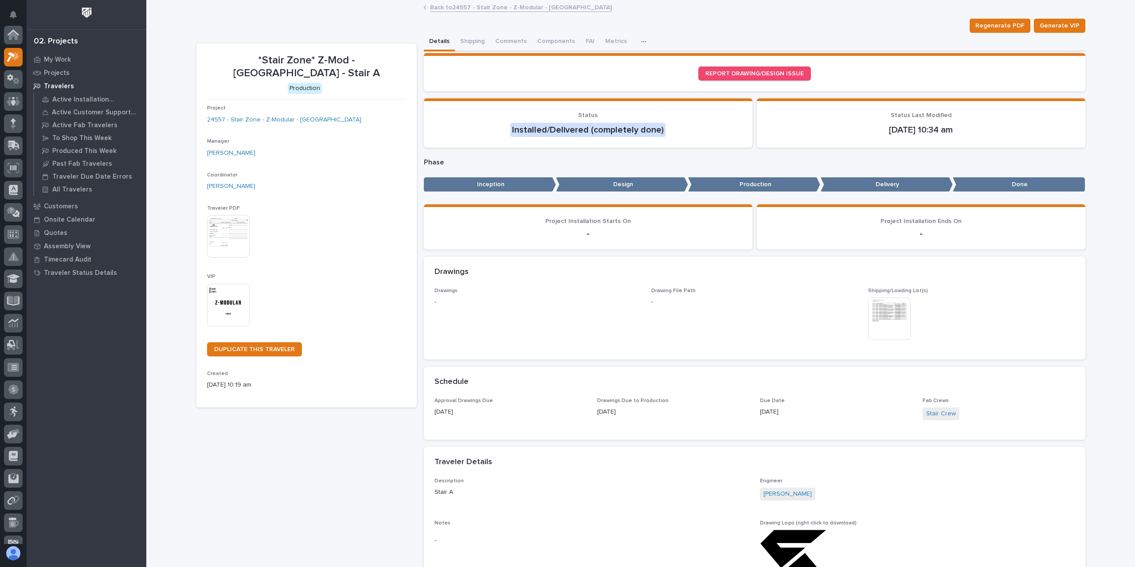
scroll to position [22, 0]
click at [463, 39] on button "Shipping" at bounding box center [472, 42] width 35 height 19
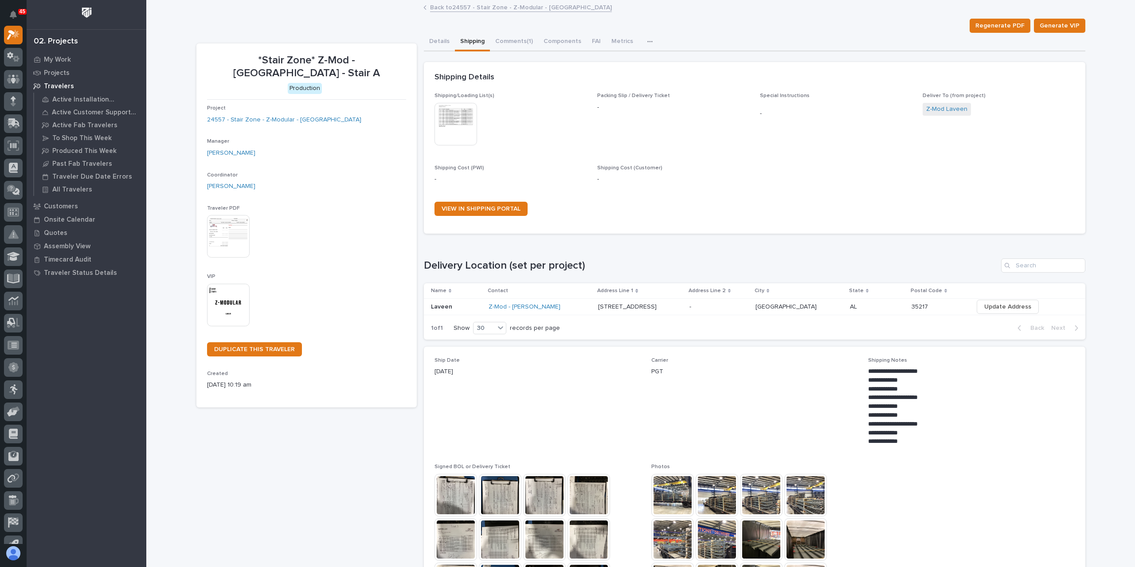
click at [453, 121] on img at bounding box center [456, 124] width 43 height 43
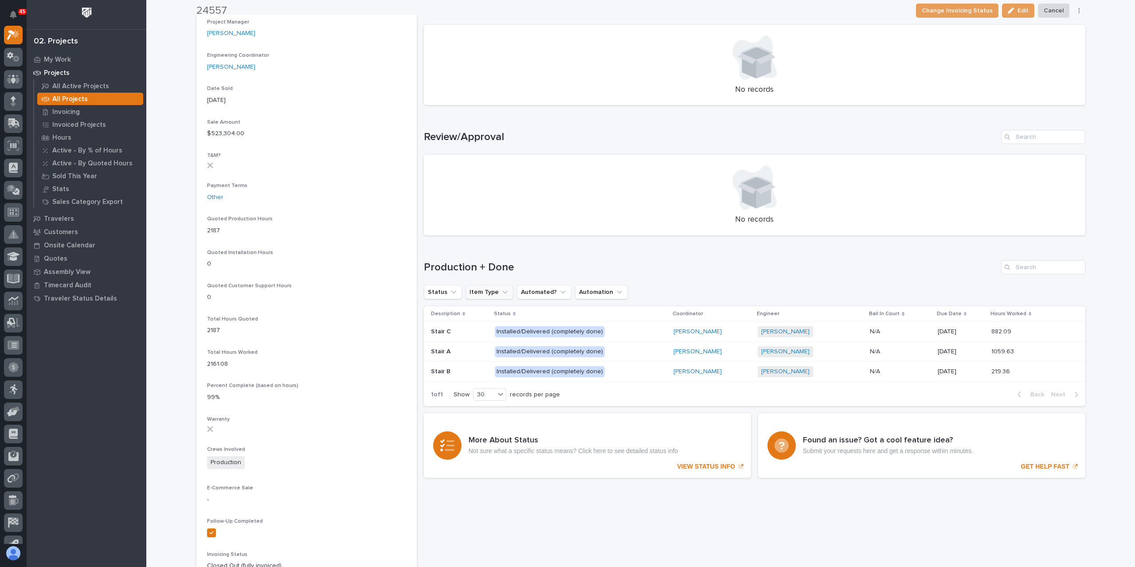
scroll to position [399, 0]
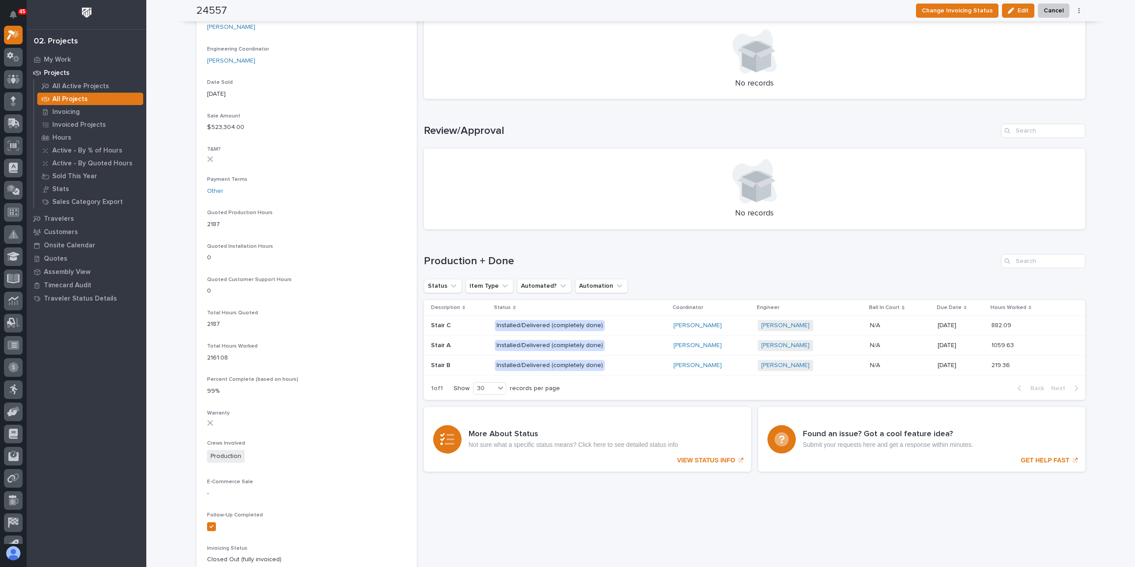
click at [455, 325] on p at bounding box center [459, 326] width 57 height 8
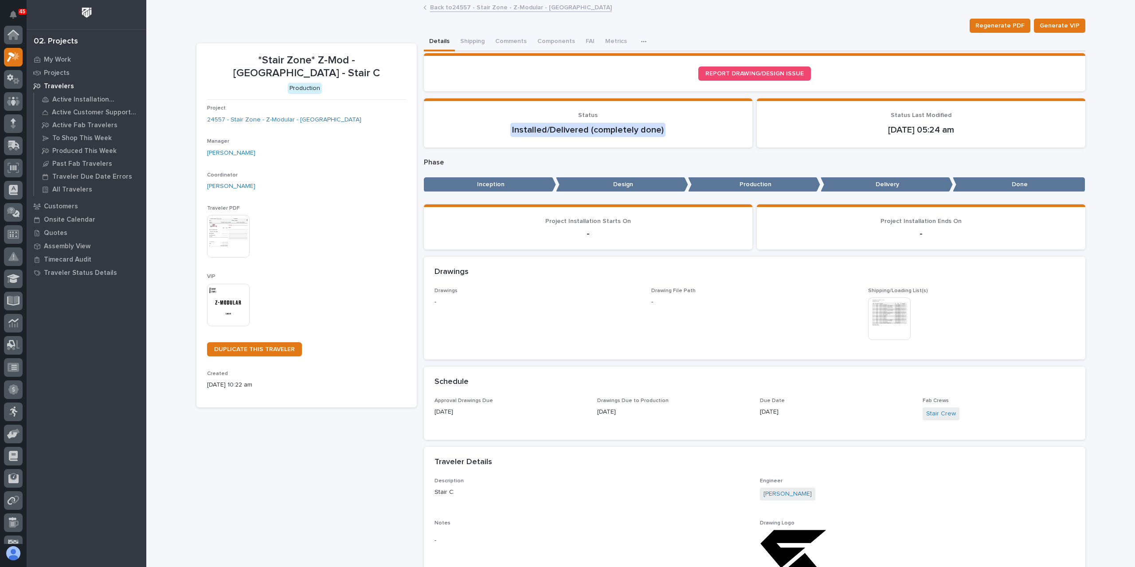
scroll to position [22, 0]
click at [463, 42] on button "Shipping" at bounding box center [472, 42] width 35 height 19
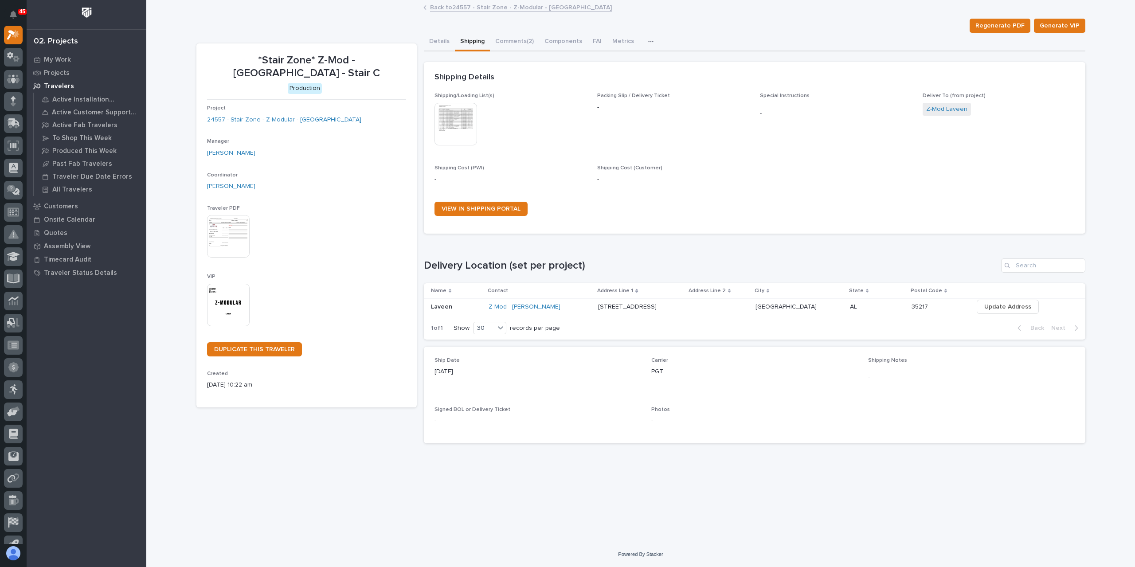
click at [445, 115] on img at bounding box center [456, 124] width 43 height 43
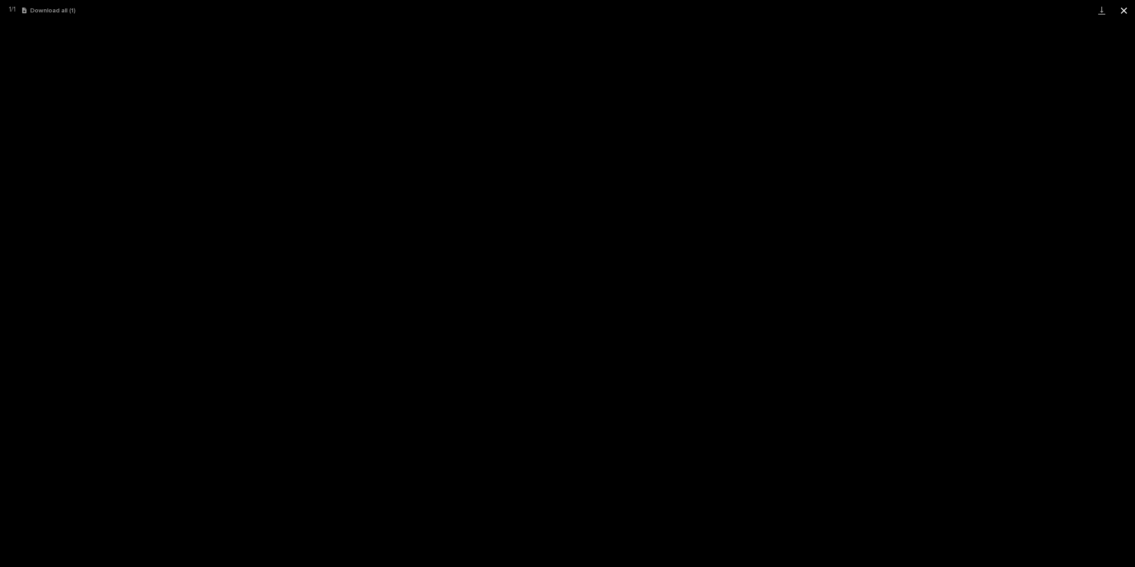
click at [1119, 10] on button "Close gallery" at bounding box center [1124, 10] width 22 height 21
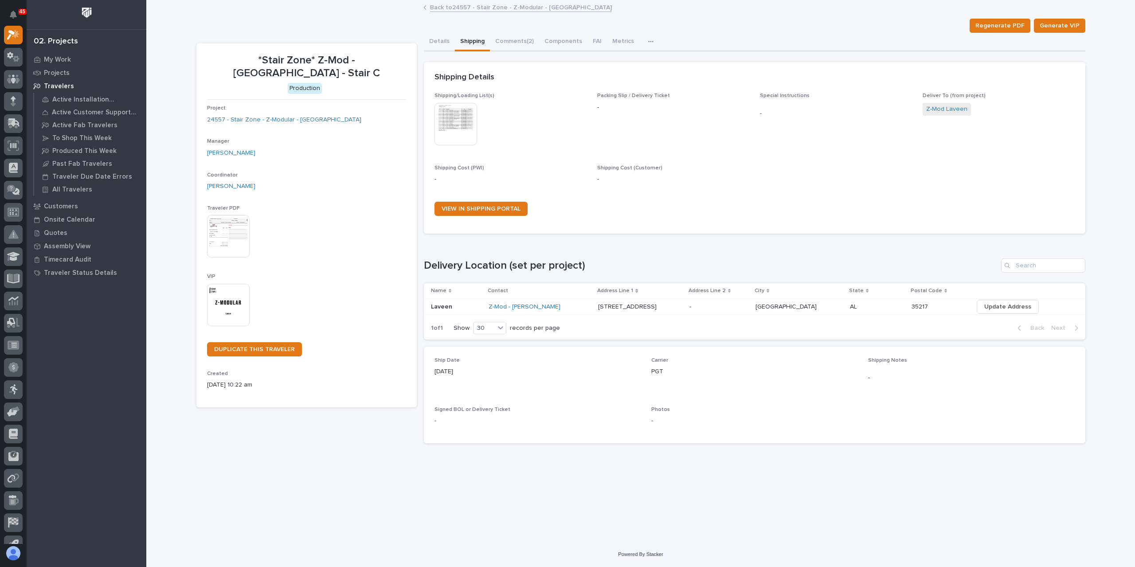
click at [486, 9] on link "Back to 24557 - Stair Zone - Z-Modular - [GEOGRAPHIC_DATA]" at bounding box center [521, 7] width 182 height 10
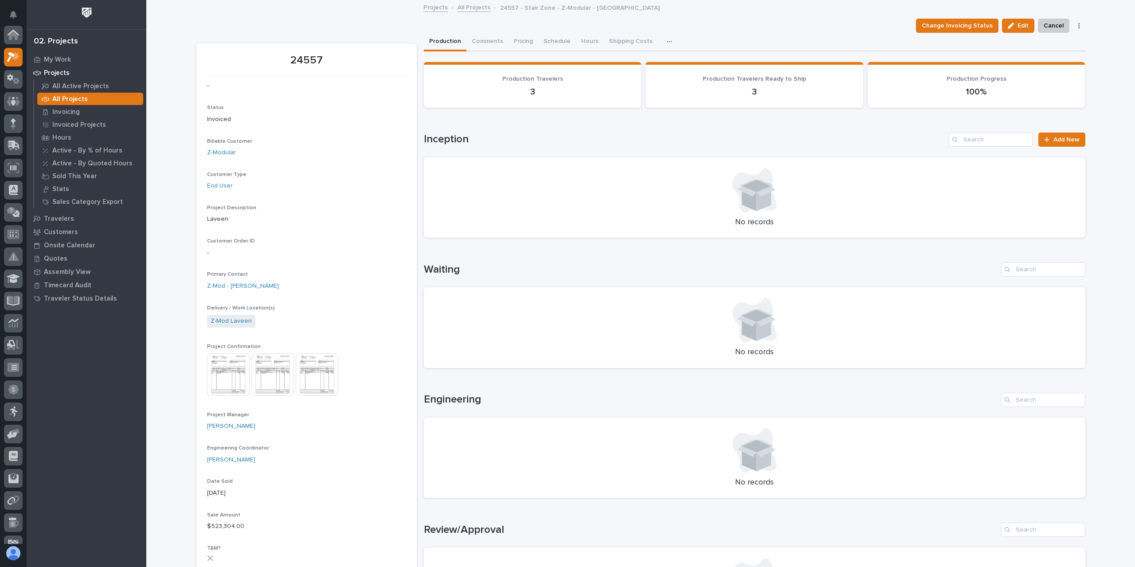
scroll to position [22, 0]
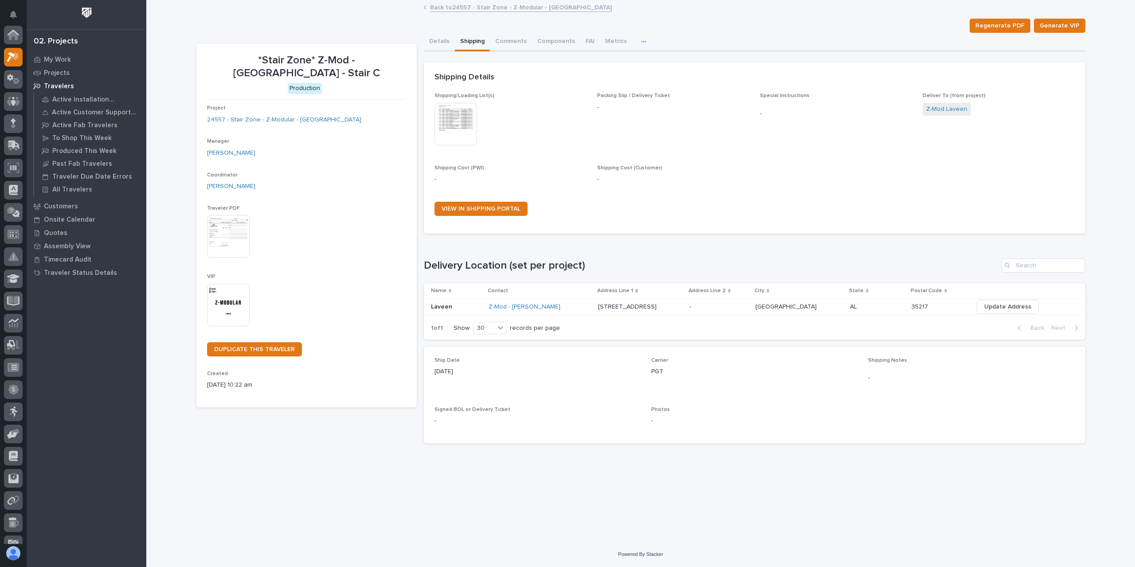
scroll to position [22, 0]
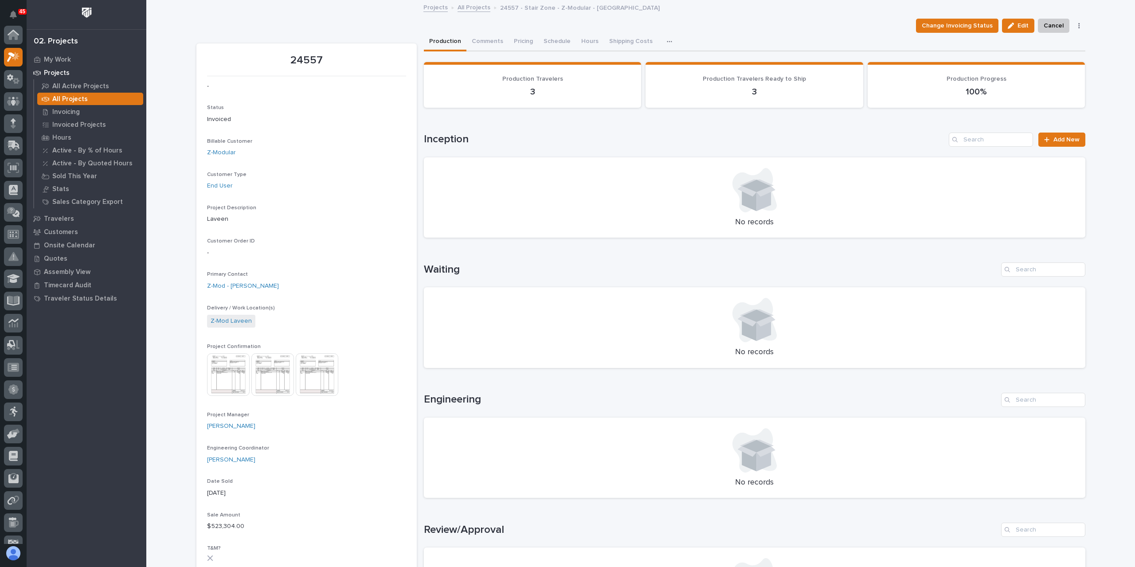
scroll to position [22, 0]
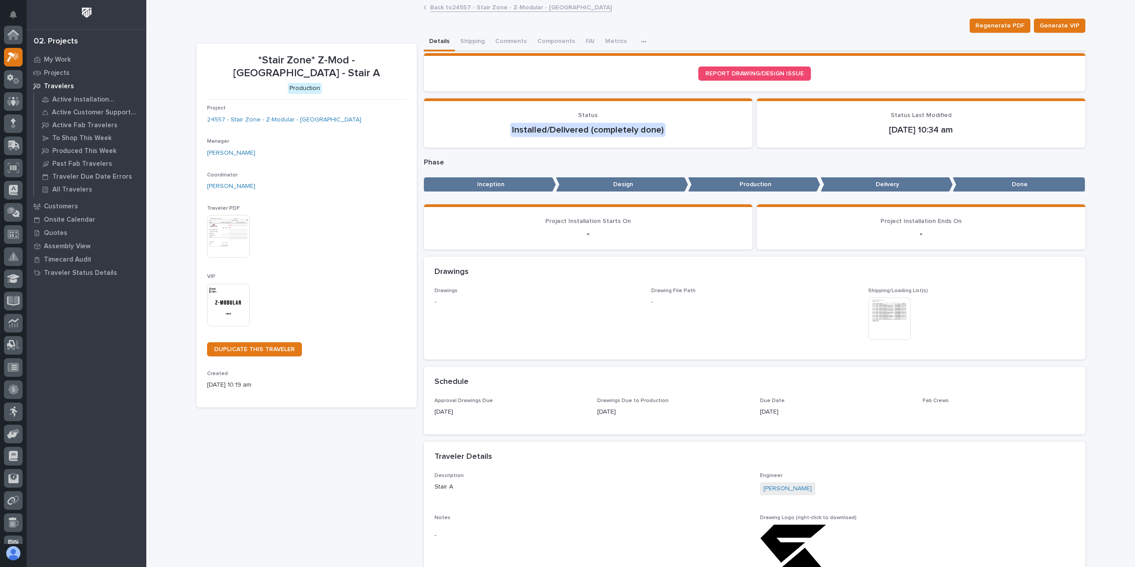
scroll to position [22, 0]
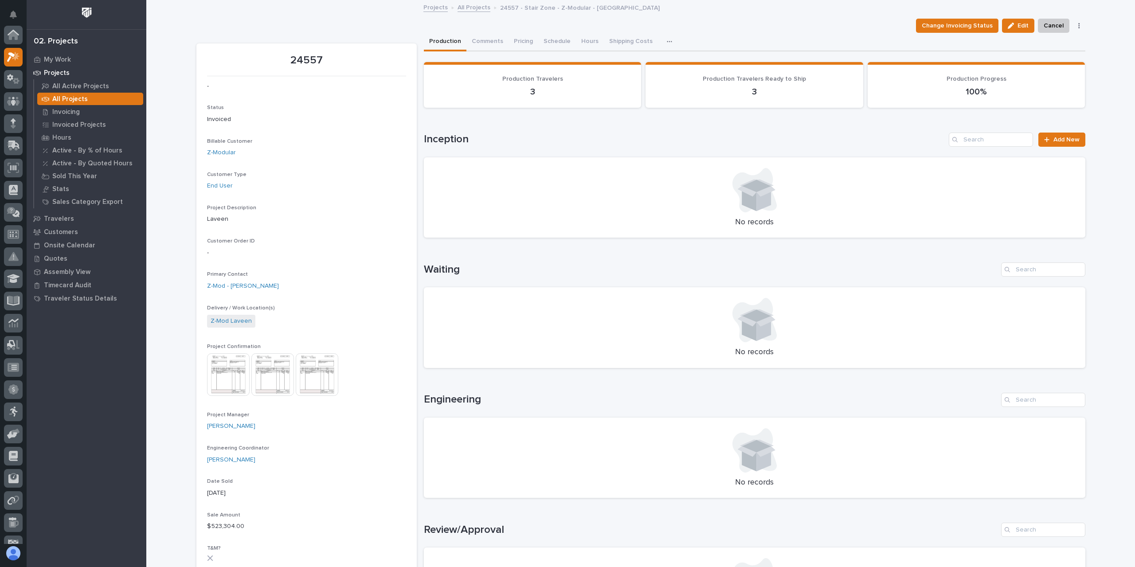
scroll to position [22, 0]
click at [212, 153] on link "Z-Modular" at bounding box center [221, 152] width 29 height 9
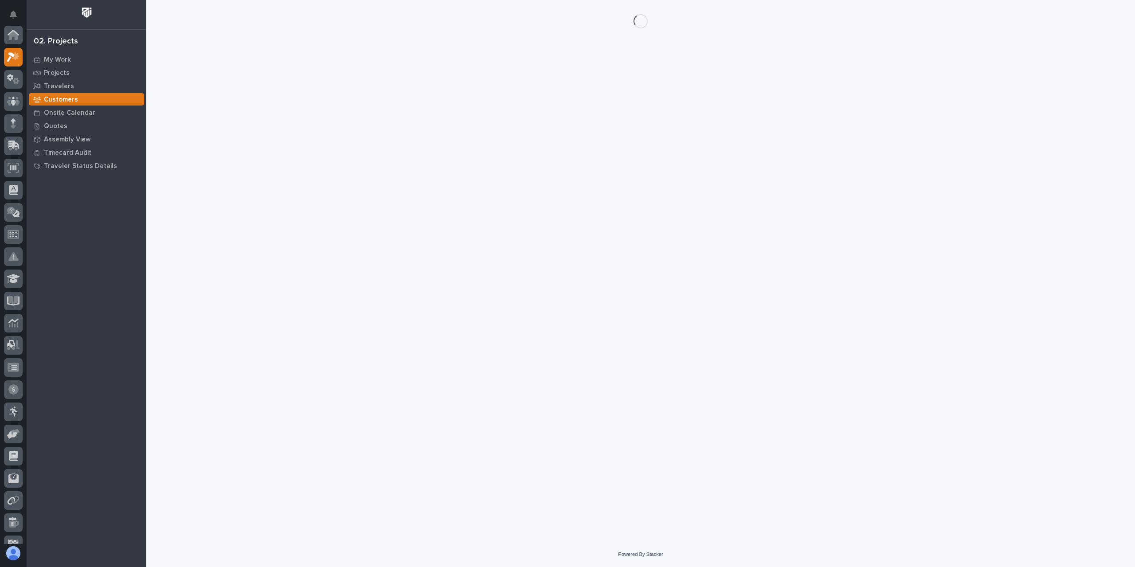
scroll to position [22, 0]
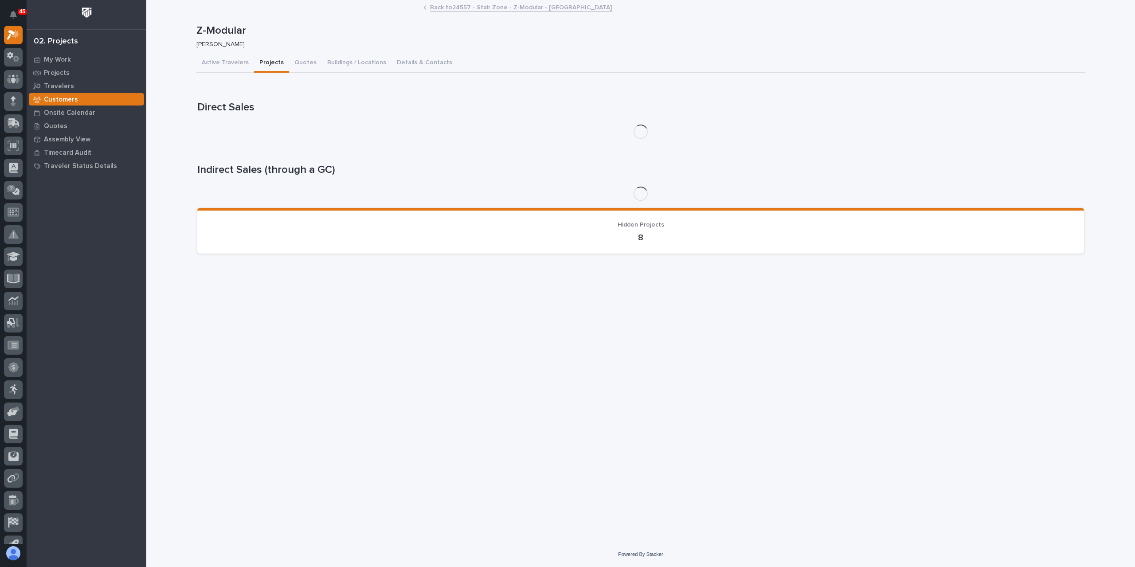
click at [260, 63] on button "Projects" at bounding box center [271, 63] width 35 height 19
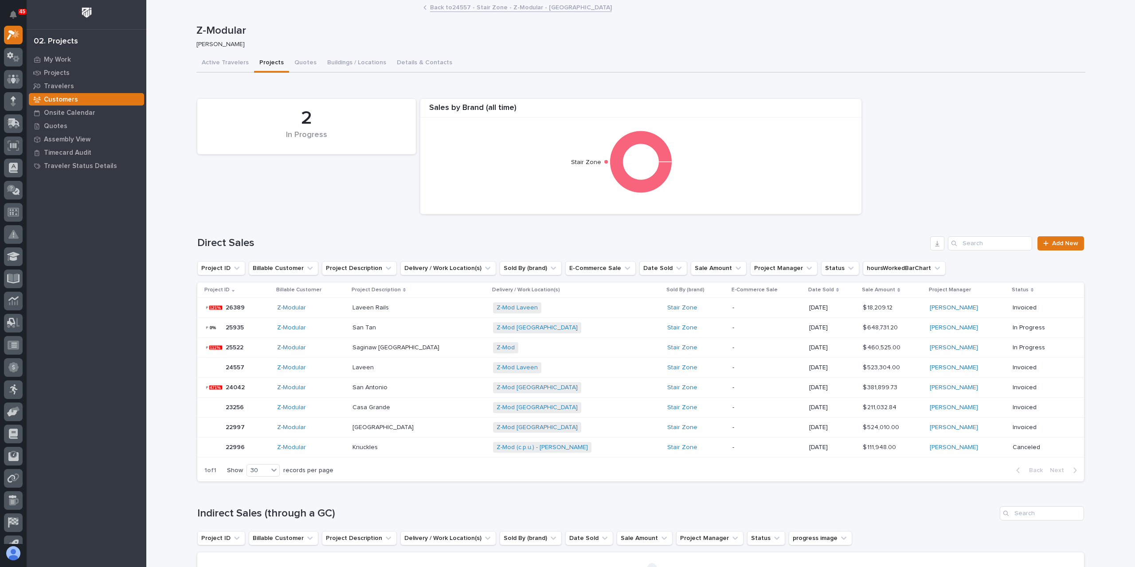
click at [331, 393] on div "Z-Modular" at bounding box center [311, 388] width 68 height 15
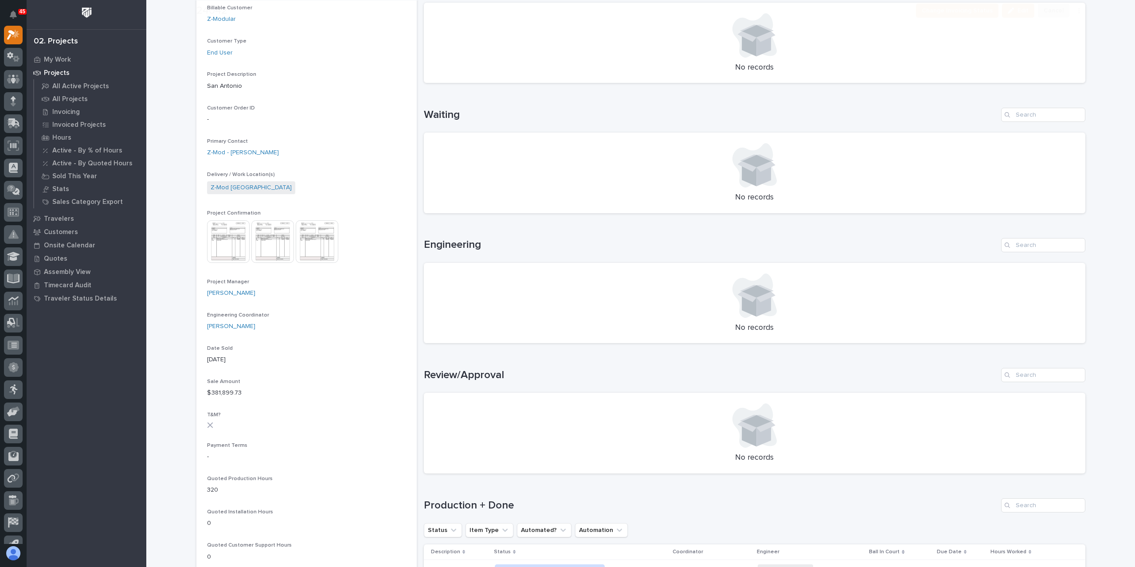
scroll to position [355, 0]
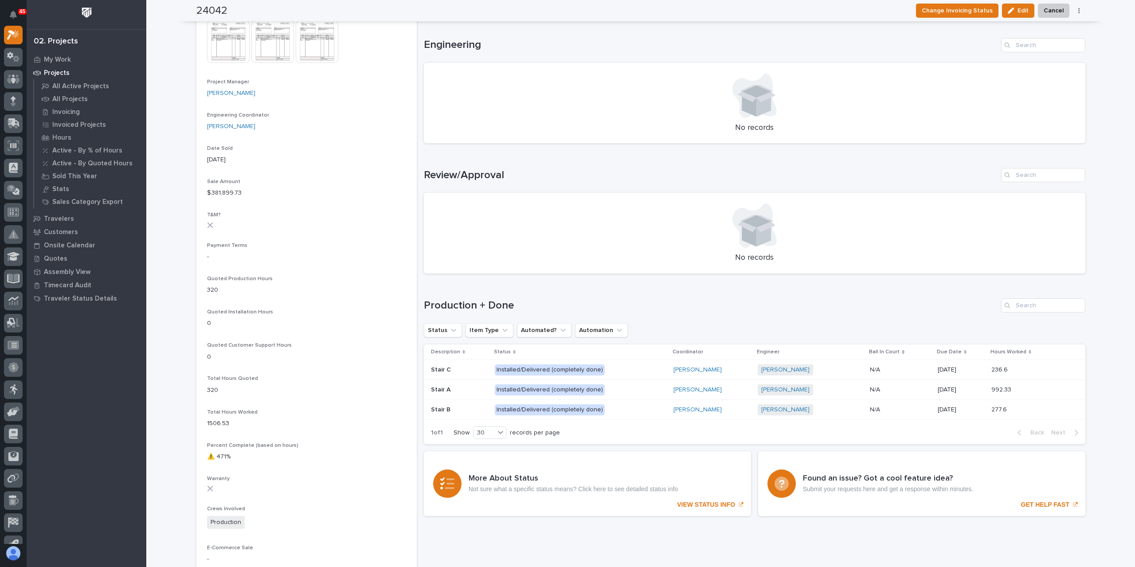
click at [622, 387] on p "Installed/Delivered (completely done)" at bounding box center [572, 389] width 155 height 11
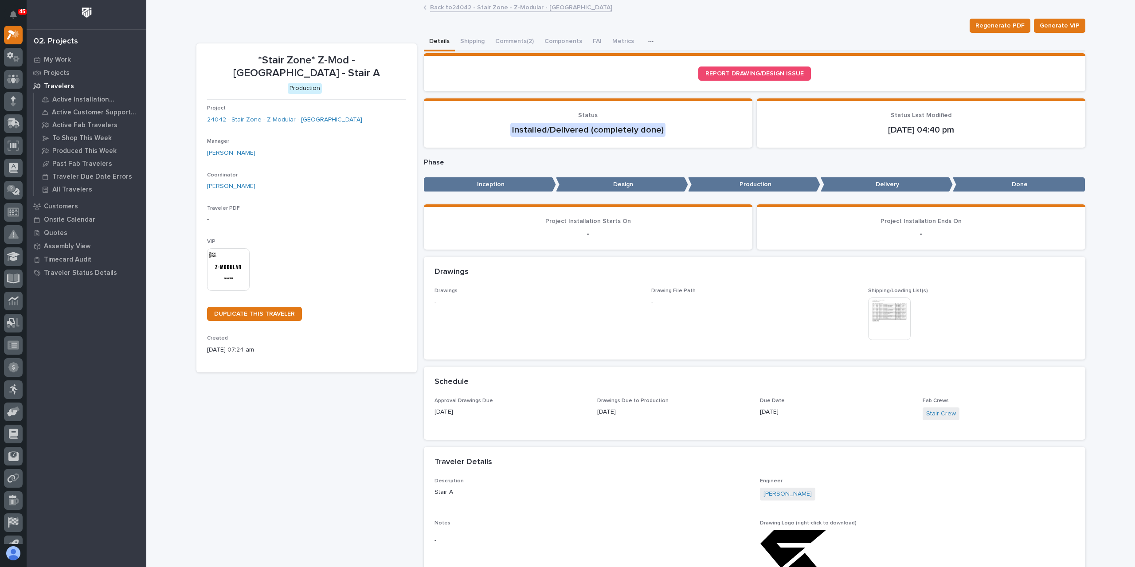
click at [437, 4] on link "Back to 24042 - Stair Zone - Z-Modular - [GEOGRAPHIC_DATA]" at bounding box center [521, 7] width 182 height 10
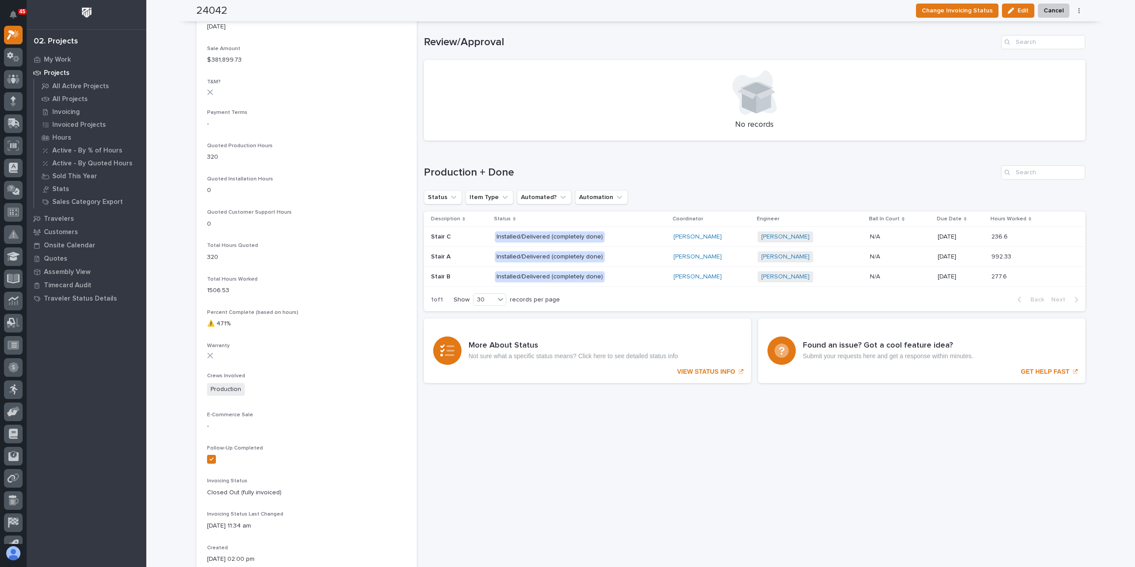
scroll to position [532, 0]
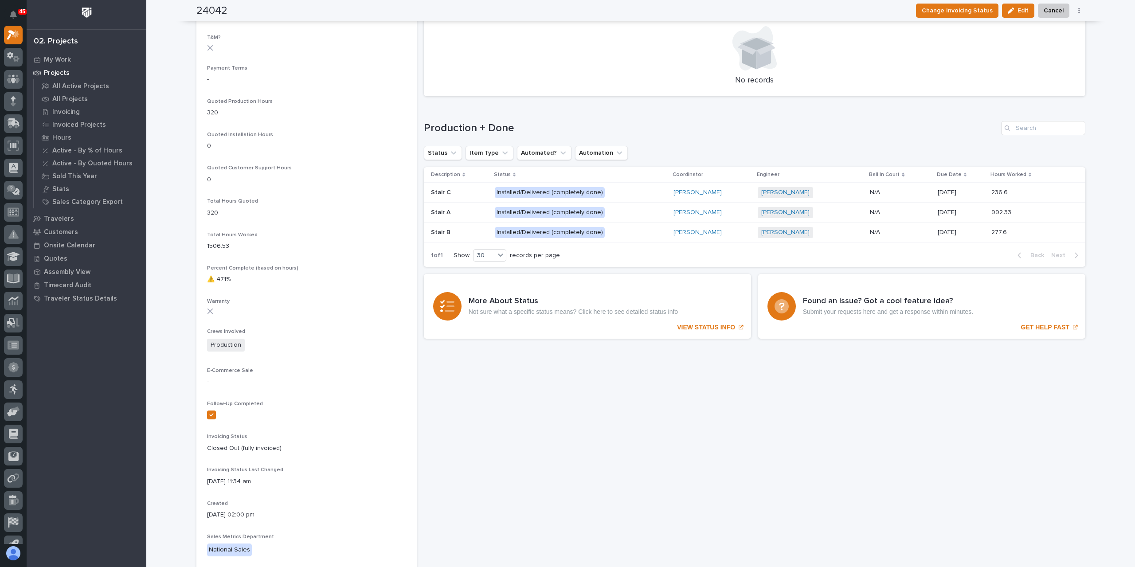
click at [631, 213] on p "Installed/Delivered (completely done)" at bounding box center [572, 212] width 155 height 11
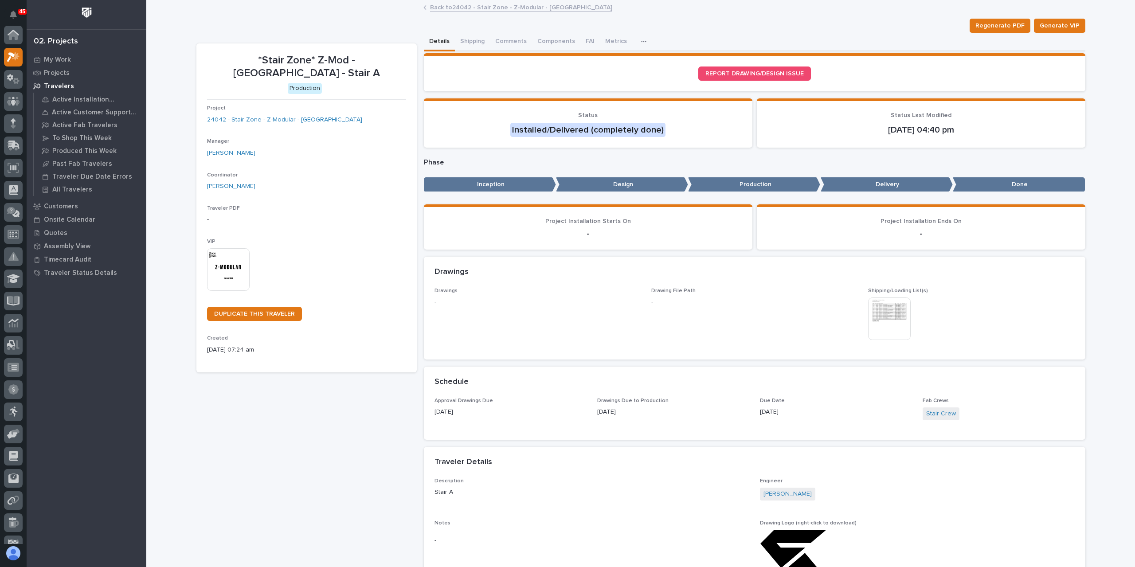
scroll to position [22, 0]
click at [471, 35] on button "Shipping" at bounding box center [472, 42] width 35 height 19
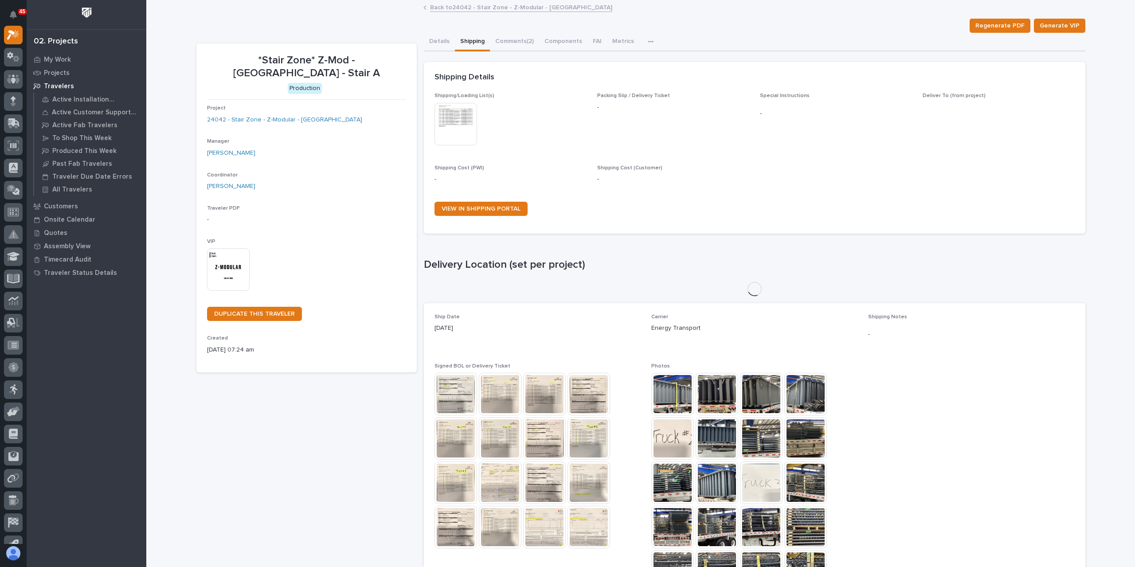
click at [447, 132] on img at bounding box center [456, 124] width 43 height 43
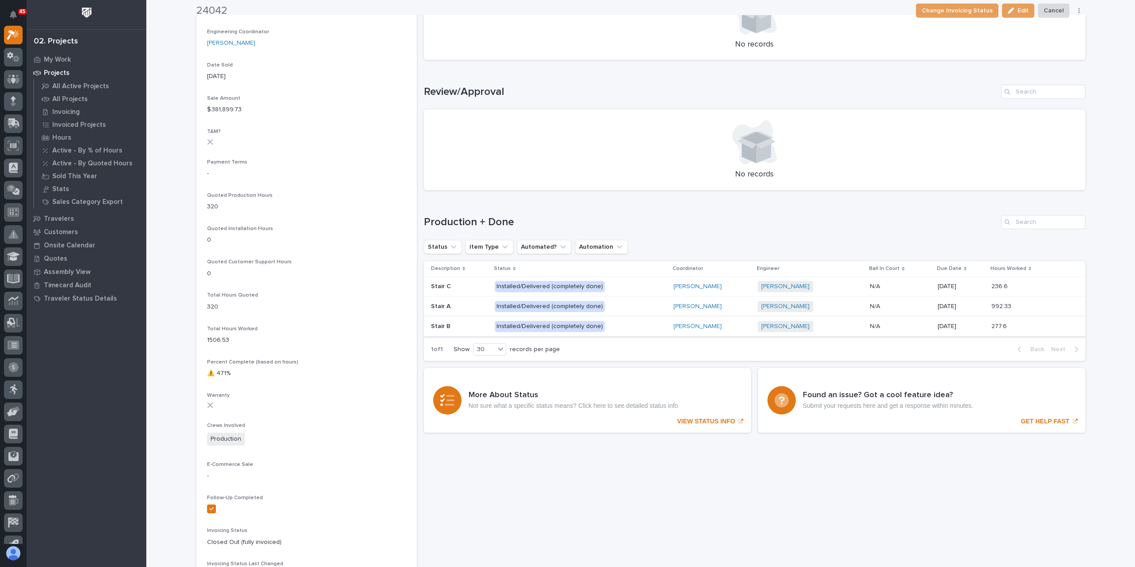
scroll to position [443, 0]
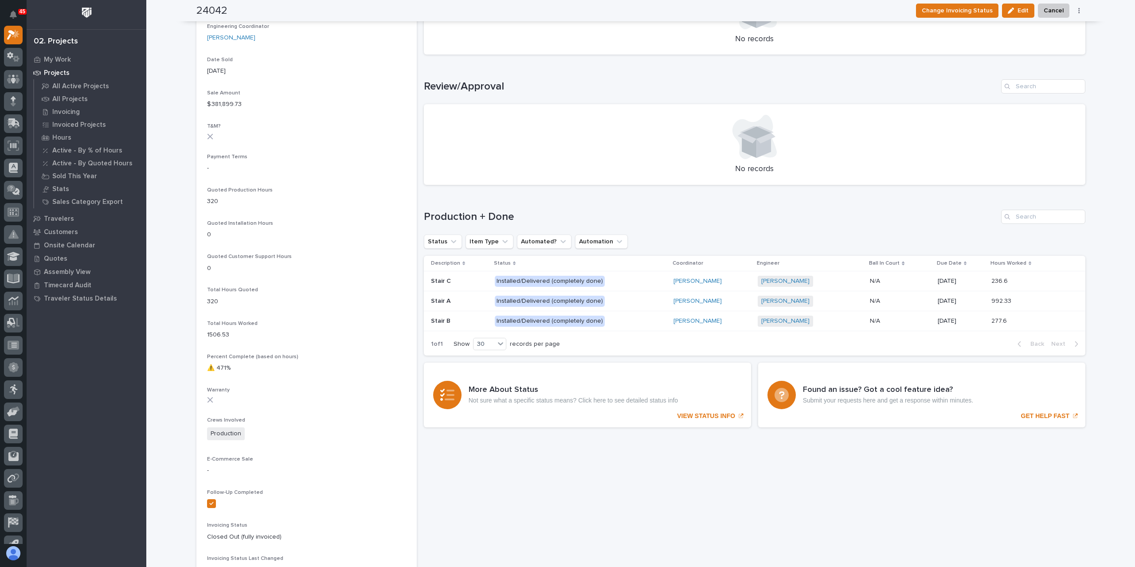
click at [622, 322] on p "Installed/Delivered (completely done)" at bounding box center [572, 321] width 155 height 11
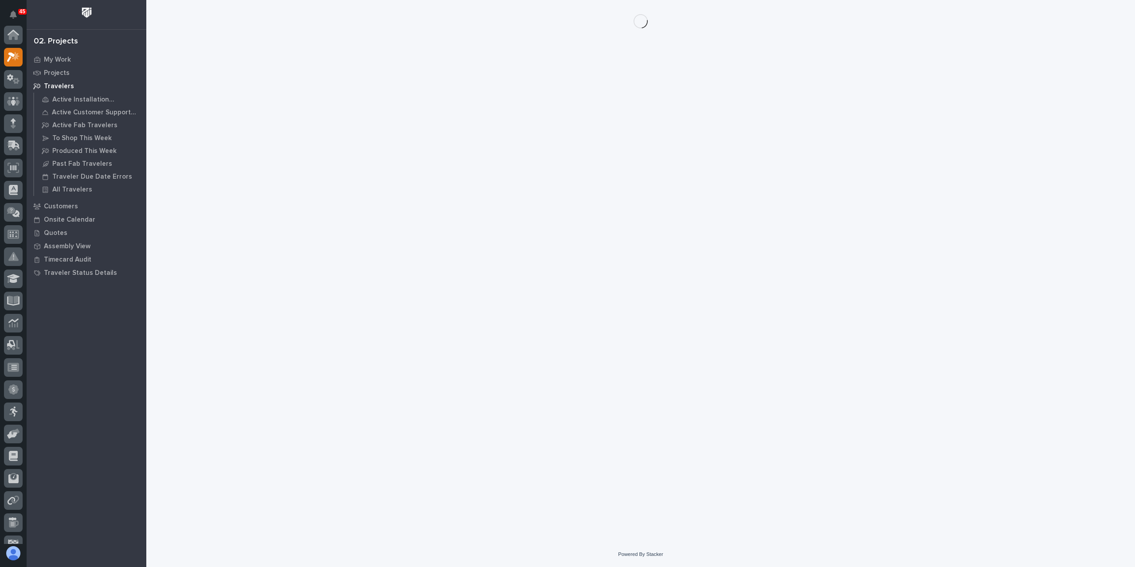
scroll to position [22, 0]
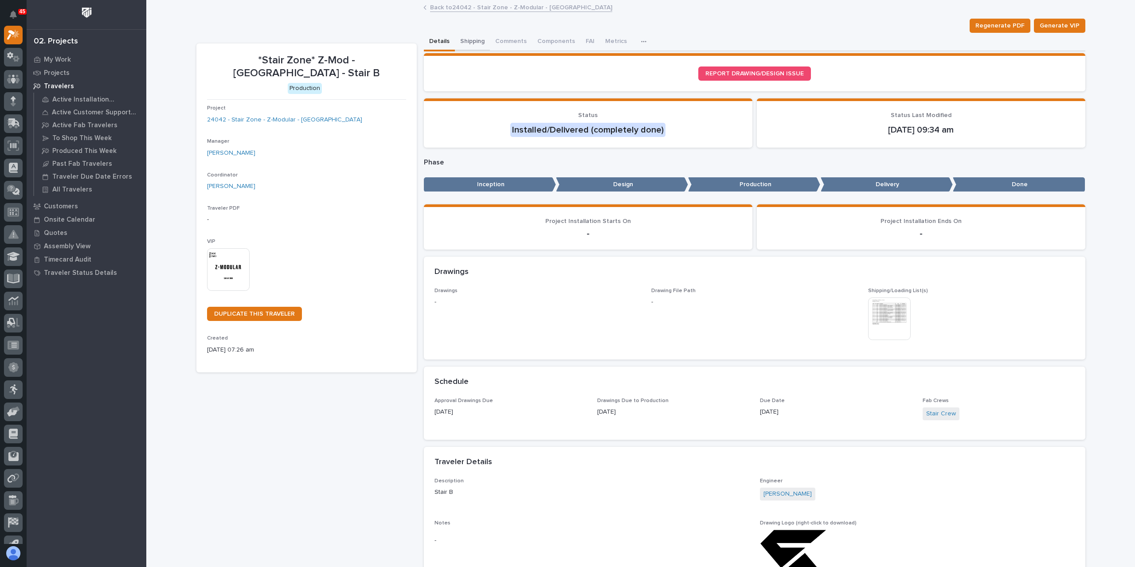
click at [464, 43] on button "Shipping" at bounding box center [472, 42] width 35 height 19
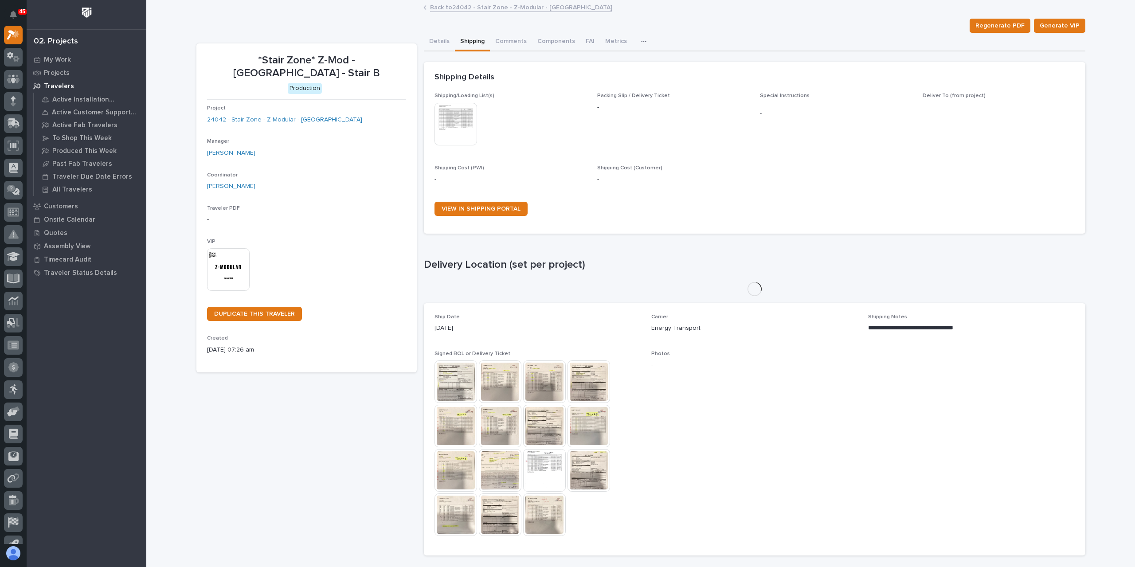
click at [449, 124] on img at bounding box center [456, 124] width 43 height 43
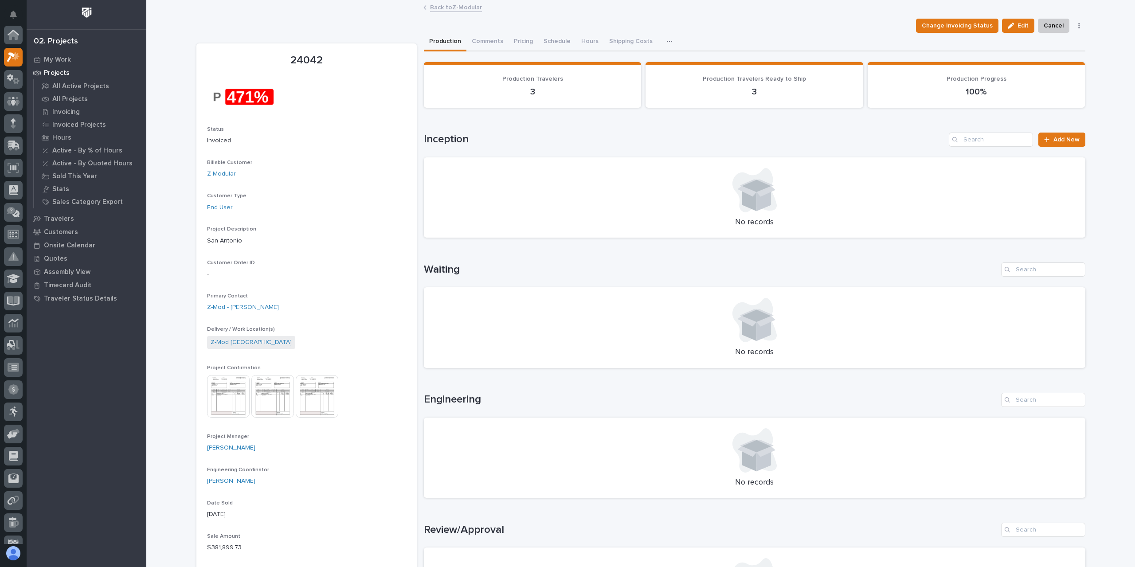
scroll to position [22, 0]
click at [445, 14] on div "Back to Z-Modular" at bounding box center [640, 8] width 443 height 12
click at [448, 10] on link "Back to Z-Modular" at bounding box center [456, 7] width 52 height 10
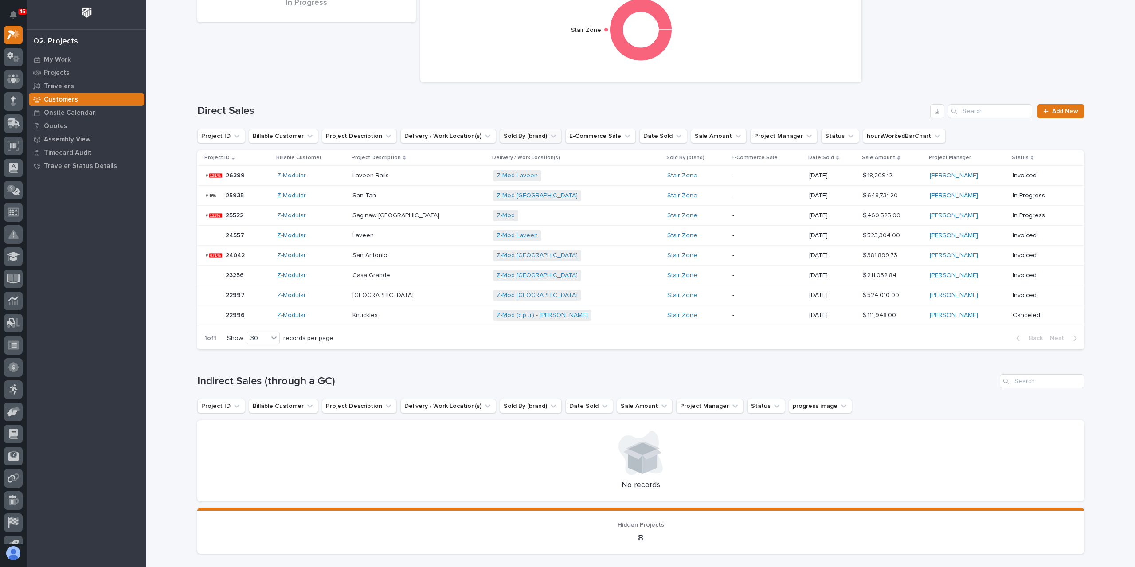
scroll to position [133, 0]
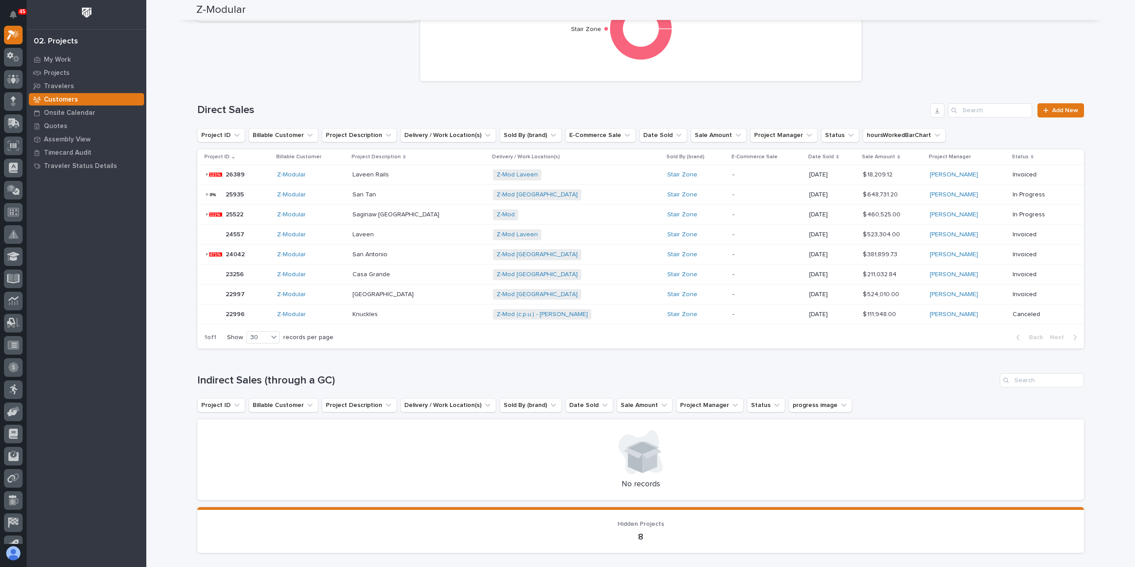
click at [424, 255] on p at bounding box center [419, 255] width 133 height 8
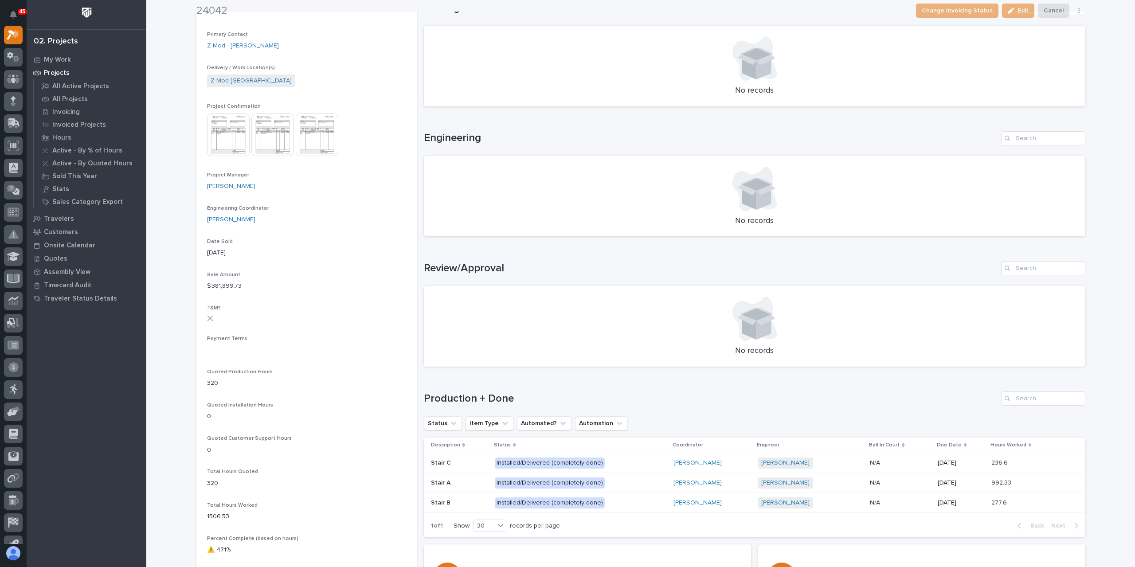
scroll to position [310, 0]
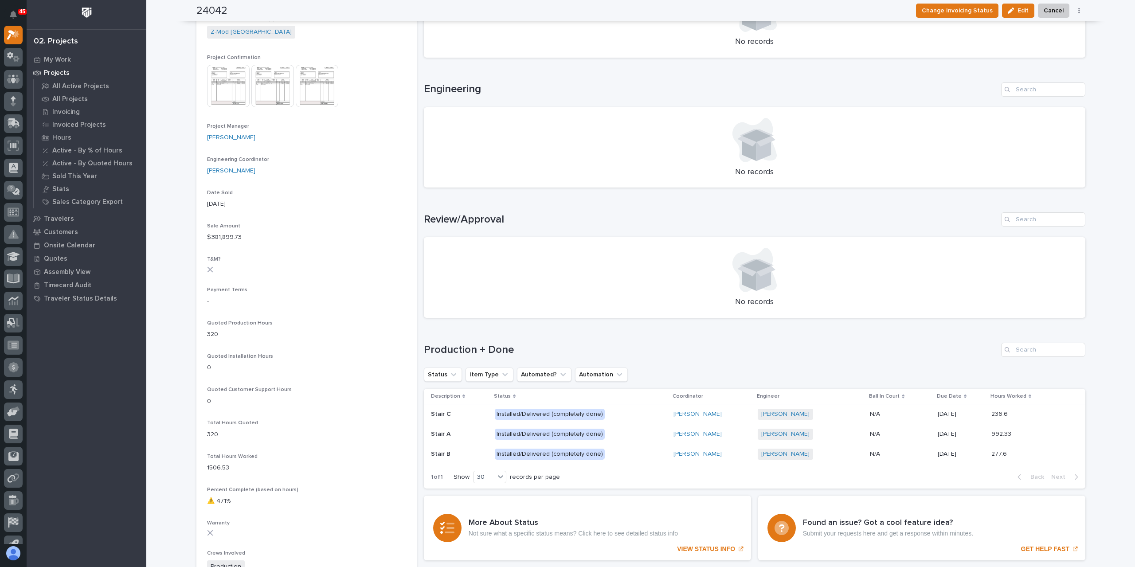
click at [637, 420] on p "Installed/Delivered (completely done)" at bounding box center [572, 414] width 155 height 11
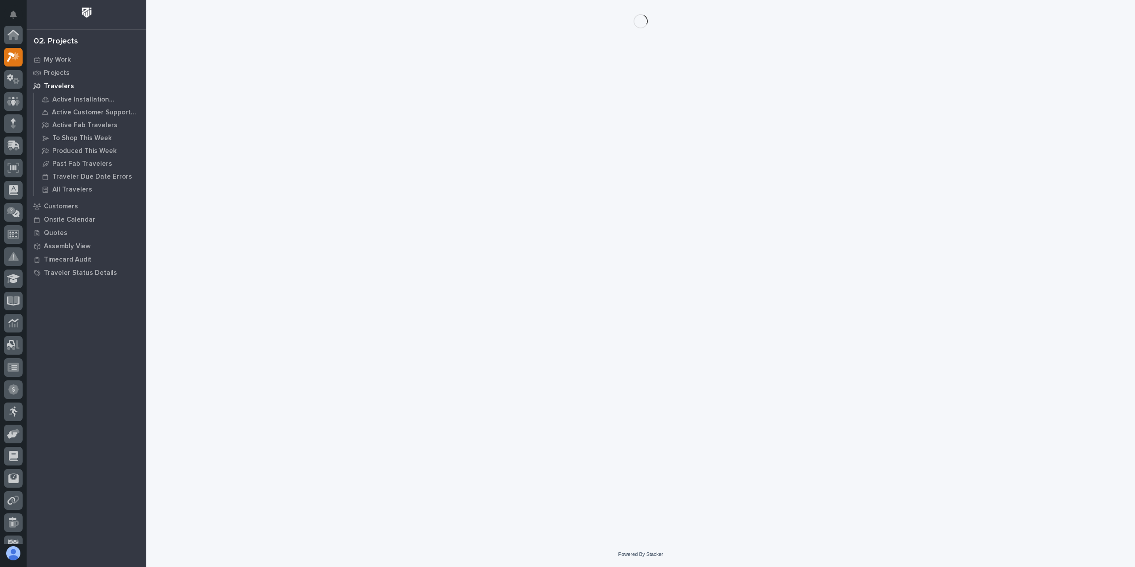
scroll to position [22, 0]
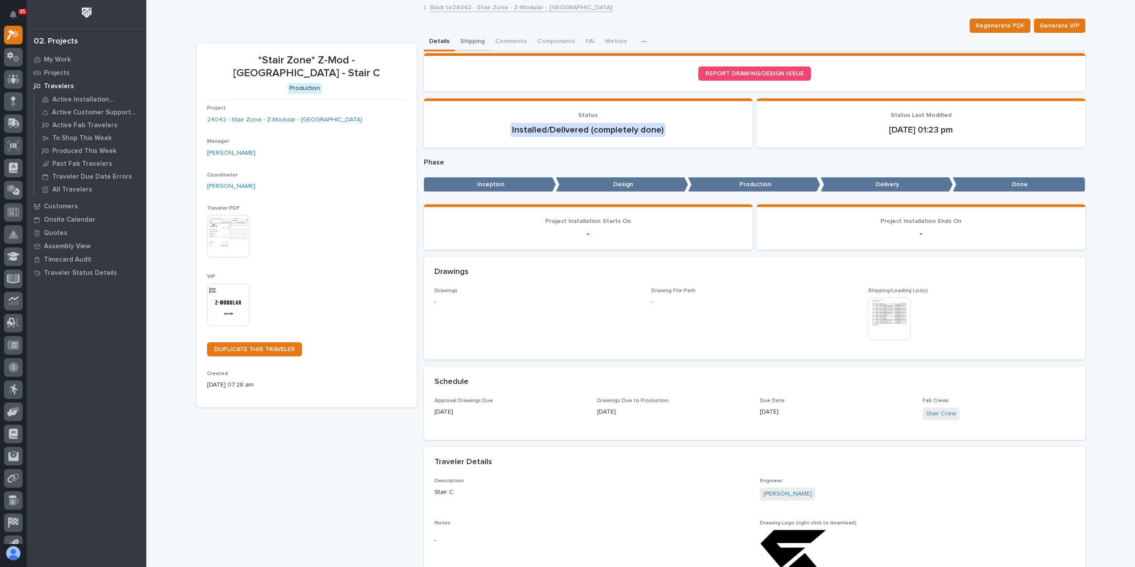
click at [459, 42] on button "Shipping" at bounding box center [472, 42] width 35 height 19
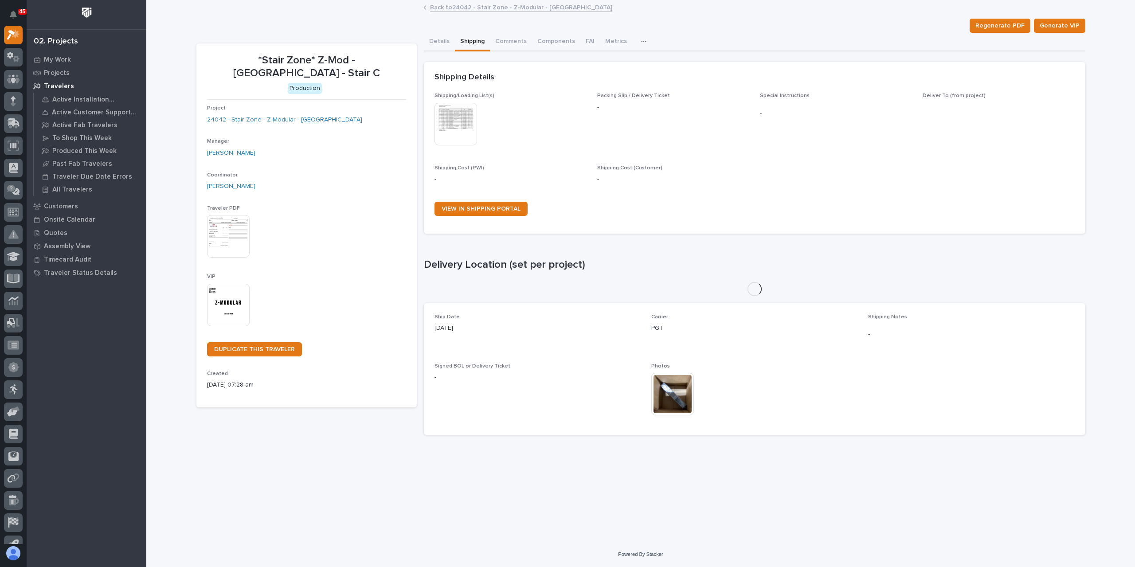
click at [451, 130] on img at bounding box center [456, 124] width 43 height 43
